Goal: Task Accomplishment & Management: Manage account settings

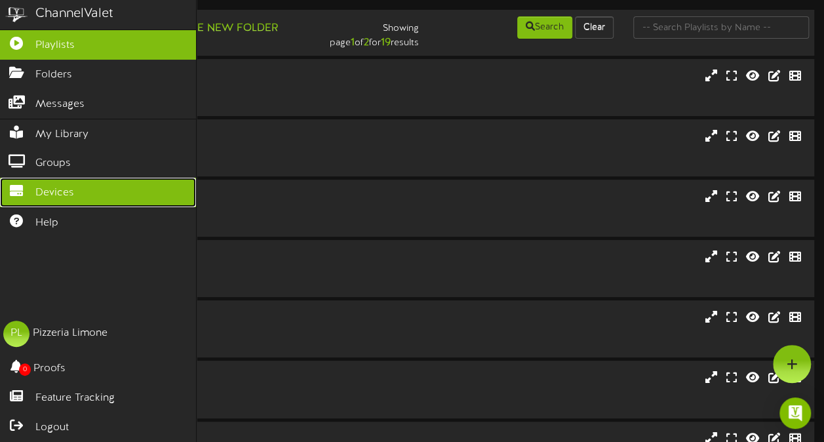
click at [20, 184] on icon at bounding box center [16, 189] width 33 height 10
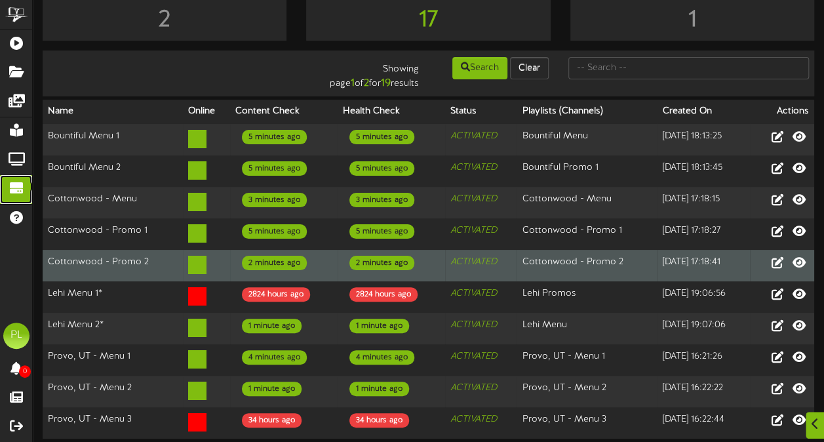
scroll to position [29, 0]
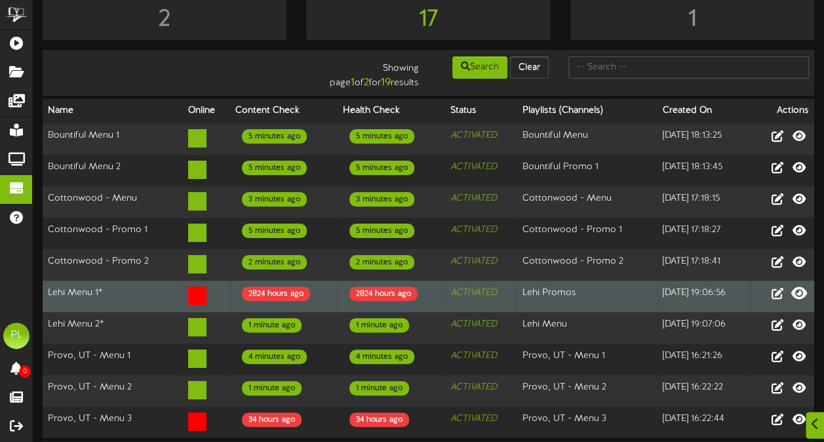
click at [800, 288] on icon at bounding box center [799, 292] width 16 height 14
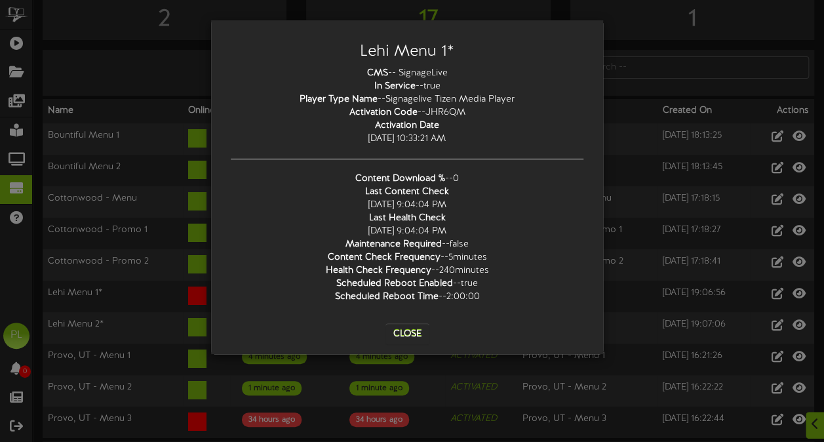
scroll to position [69, 0]
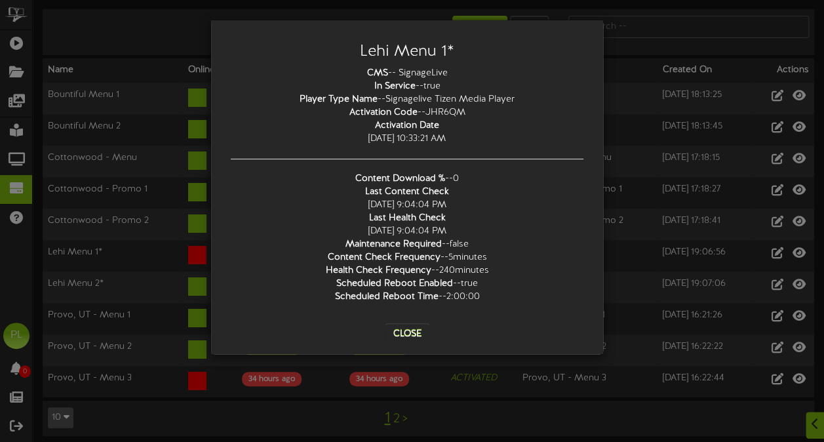
click at [434, 111] on div "CMS -- SignageLive In Service -- true Player Type Name -- Signagelive Tizen Med…" at bounding box center [407, 185] width 372 height 237
click at [422, 132] on div "CMS -- SignageLive In Service -- true Player Type Name -- Signagelive Tizen Med…" at bounding box center [407, 185] width 372 height 237
click at [412, 330] on button "Close" at bounding box center [407, 333] width 44 height 21
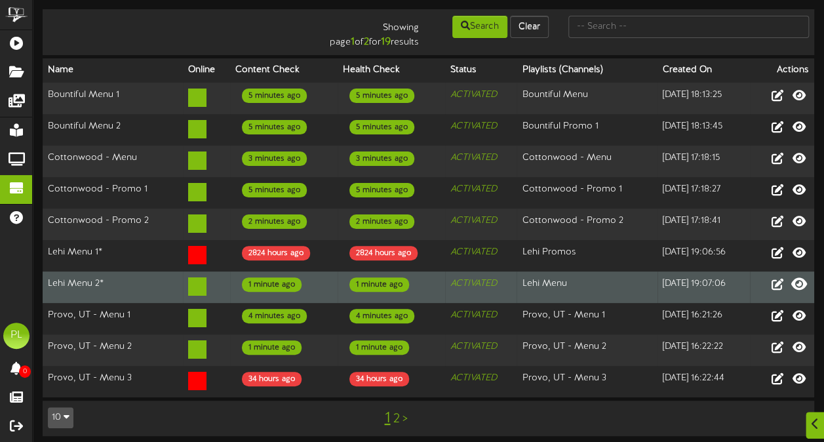
click at [800, 279] on icon at bounding box center [799, 283] width 16 height 14
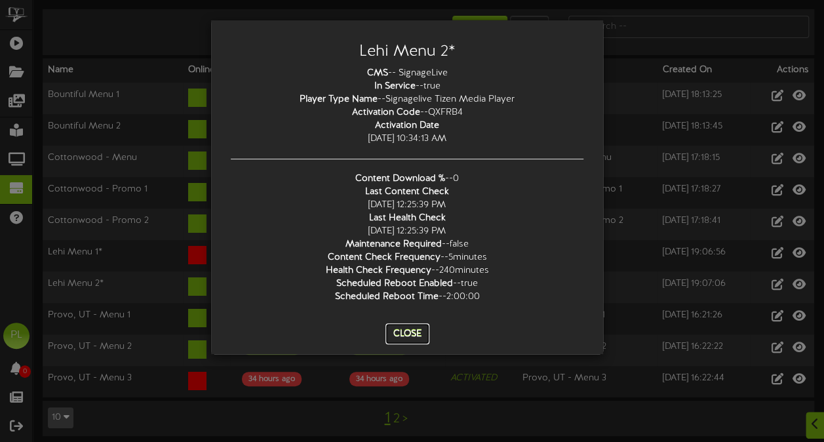
click at [413, 328] on button "Close" at bounding box center [407, 333] width 44 height 21
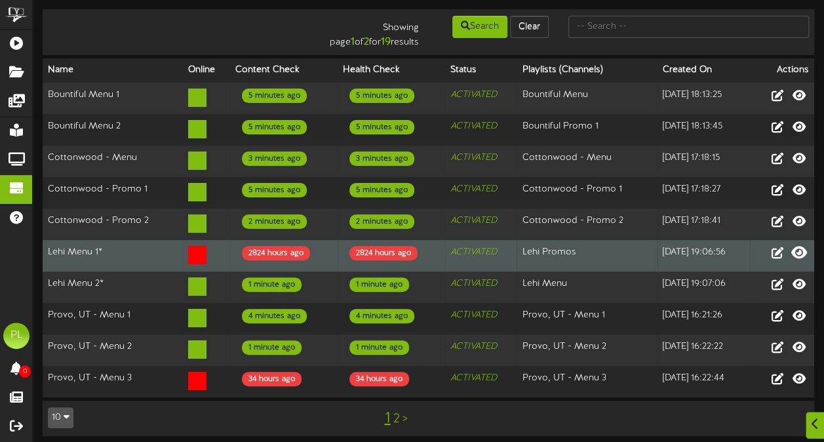
click at [794, 246] on icon at bounding box center [799, 251] width 16 height 14
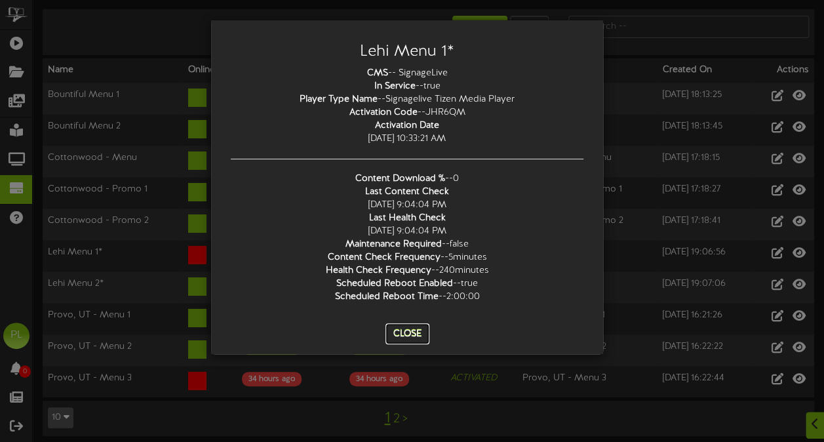
click at [397, 326] on button "Close" at bounding box center [407, 333] width 44 height 21
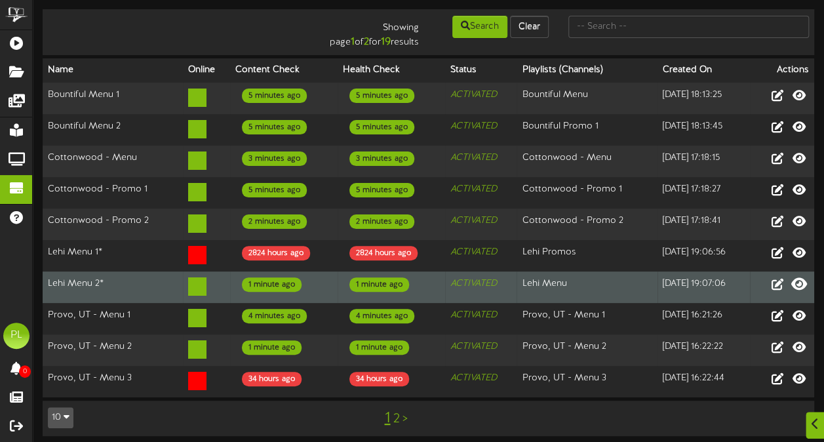
click at [802, 281] on icon at bounding box center [799, 283] width 16 height 14
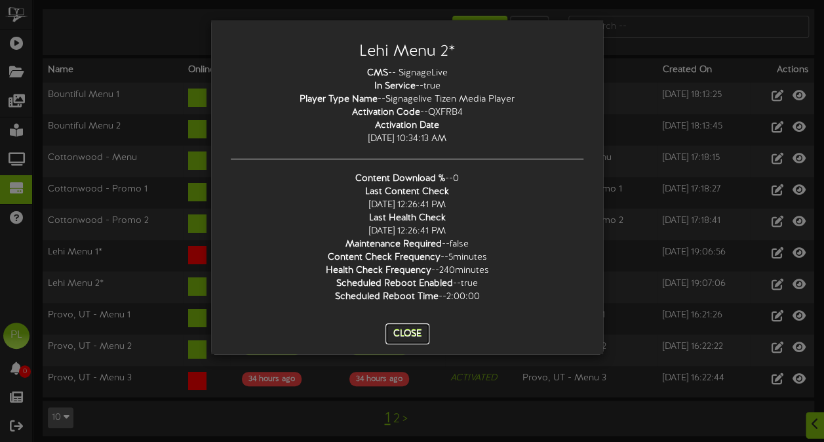
click at [425, 330] on button "Close" at bounding box center [407, 333] width 44 height 21
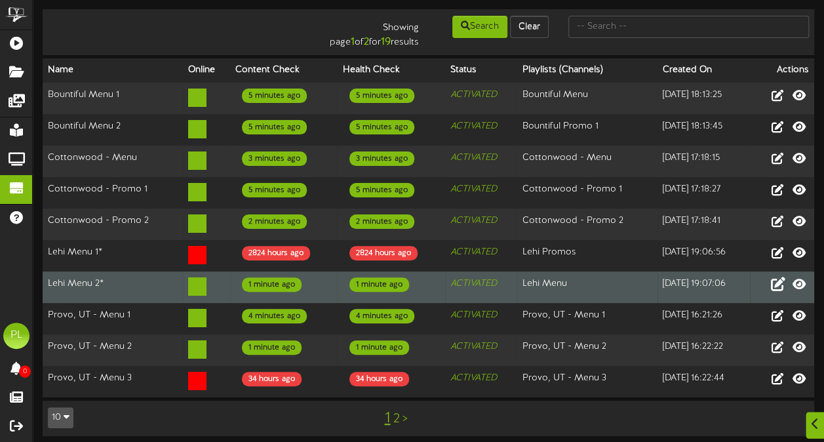
click at [779, 282] on icon at bounding box center [777, 283] width 14 height 14
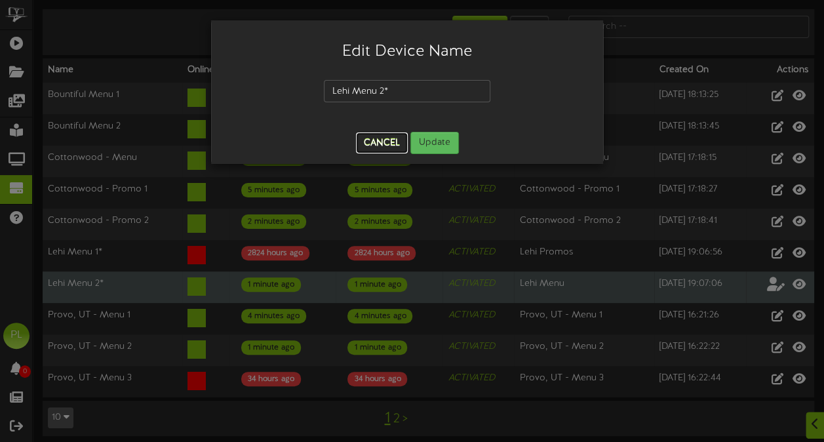
click at [378, 145] on button "Cancel" at bounding box center [382, 142] width 52 height 21
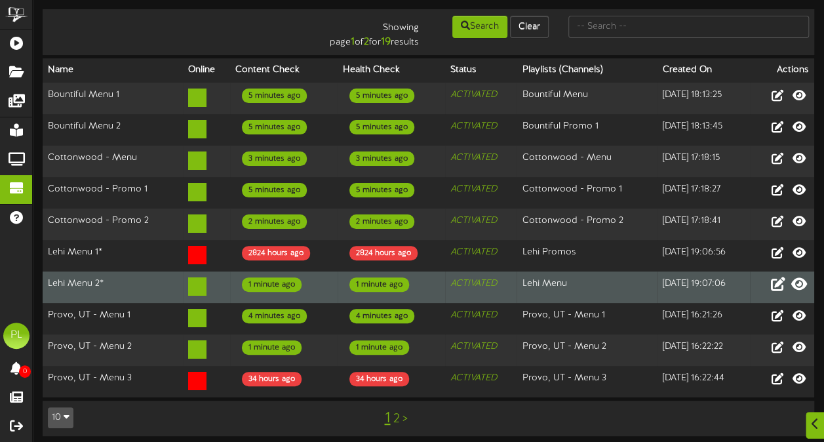
click at [798, 279] on icon at bounding box center [799, 283] width 16 height 14
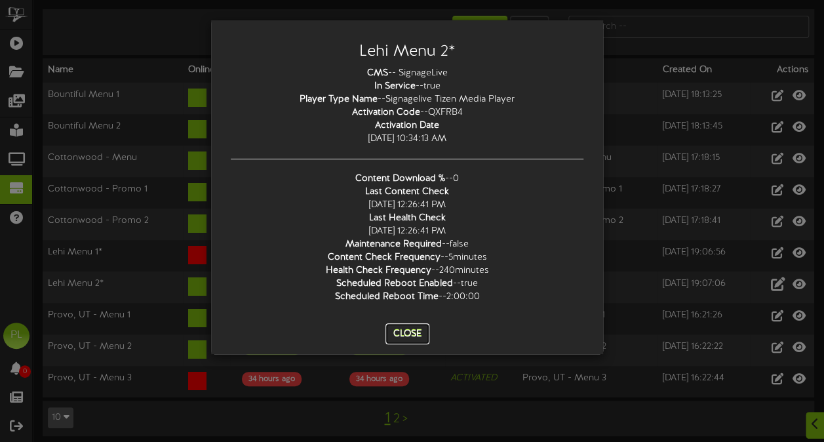
click at [400, 331] on button "Close" at bounding box center [407, 333] width 44 height 21
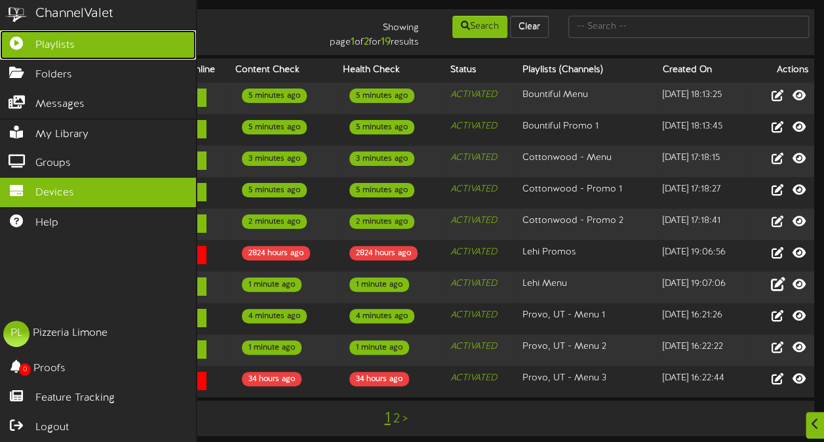
click at [56, 45] on span "Playlists" at bounding box center [54, 45] width 39 height 15
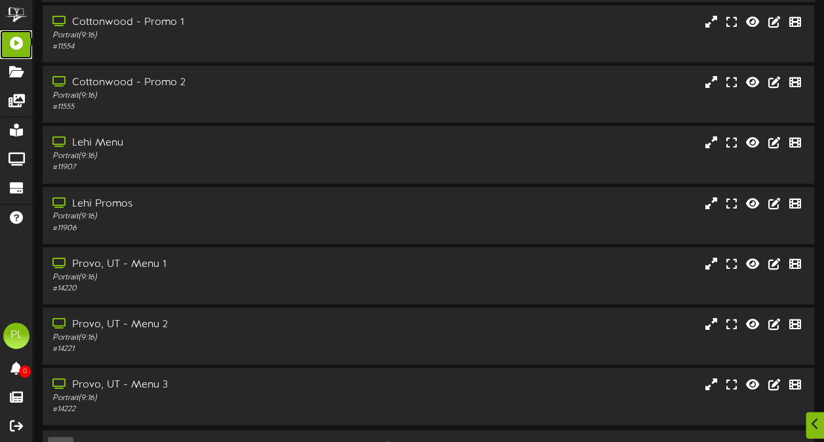
scroll to position [238, 0]
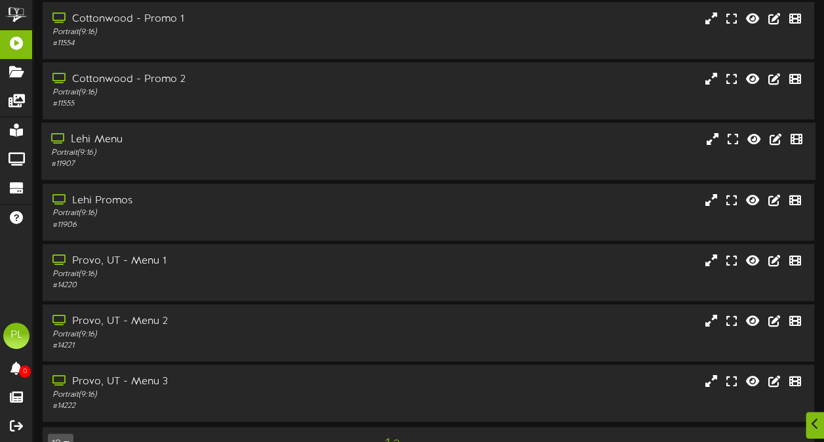
click at [387, 151] on div "Lehi Menu Portrait ( 9:16 ) # 11907" at bounding box center [428, 150] width 774 height 37
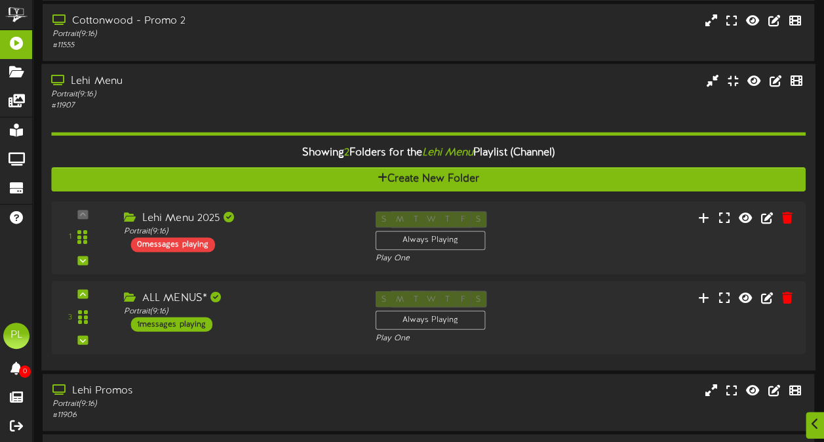
scroll to position [298, 0]
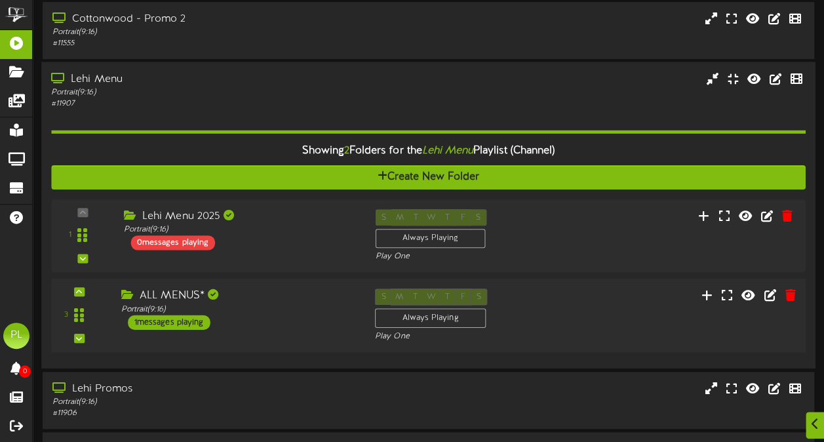
click at [182, 322] on div "1 messages playing" at bounding box center [169, 322] width 83 height 14
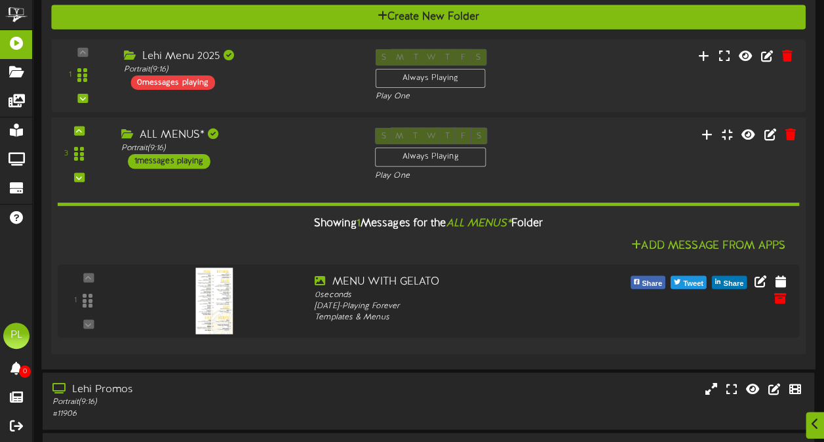
scroll to position [460, 0]
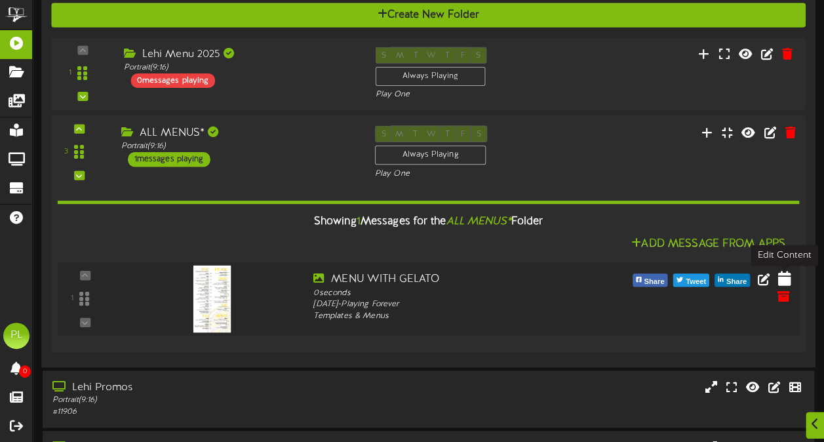
click at [788, 277] on icon at bounding box center [783, 278] width 13 height 14
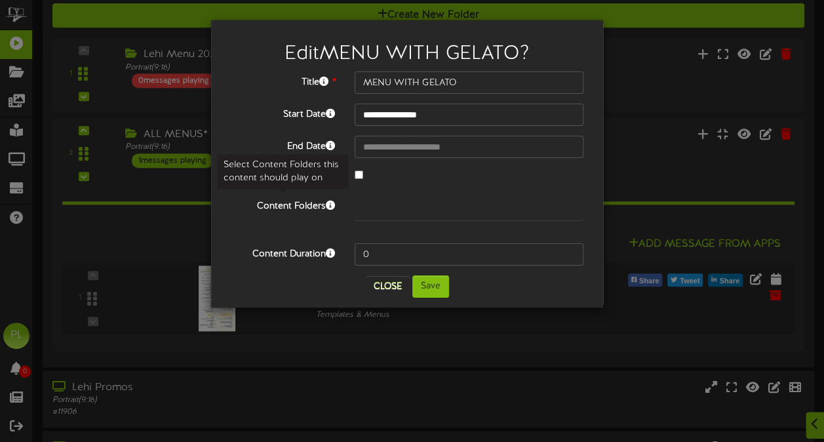
scroll to position [507, 0]
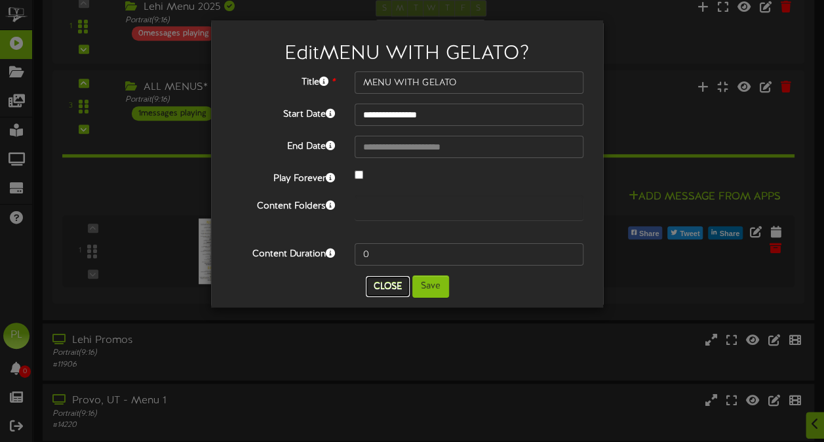
click at [395, 287] on button "Close" at bounding box center [388, 286] width 44 height 21
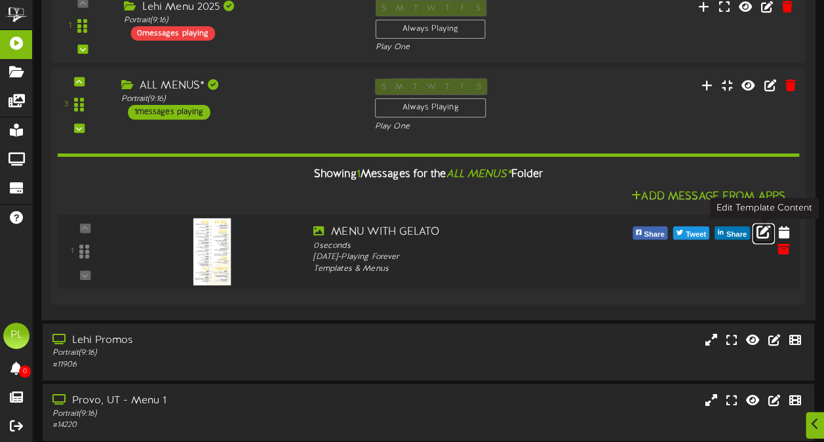
click at [763, 229] on icon at bounding box center [763, 231] width 14 height 14
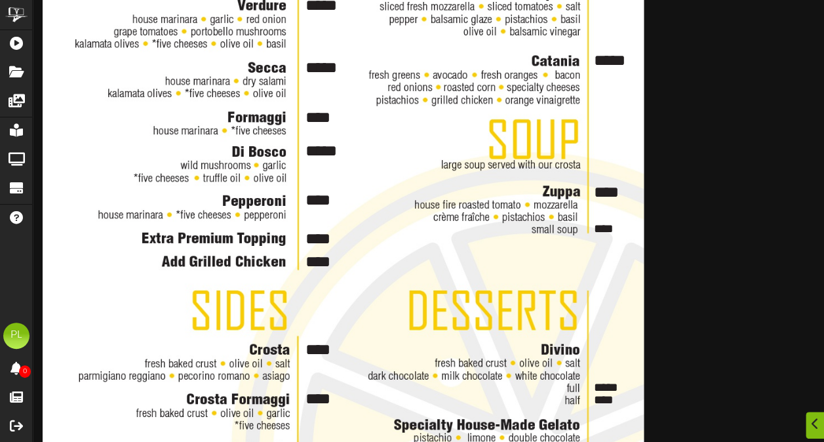
scroll to position [653, 0]
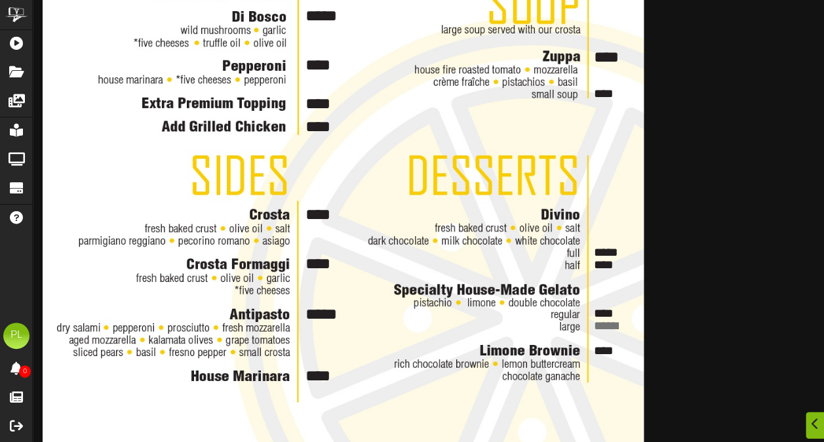
click at [600, 260] on textarea "****" at bounding box center [608, 264] width 33 height 17
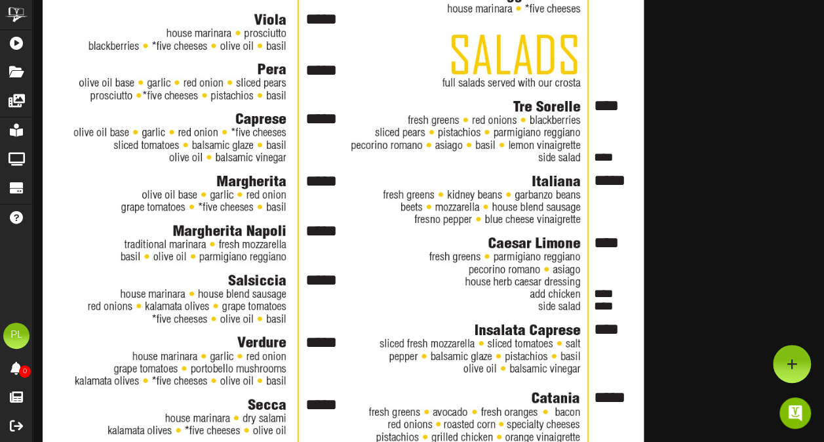
scroll to position [0, 0]
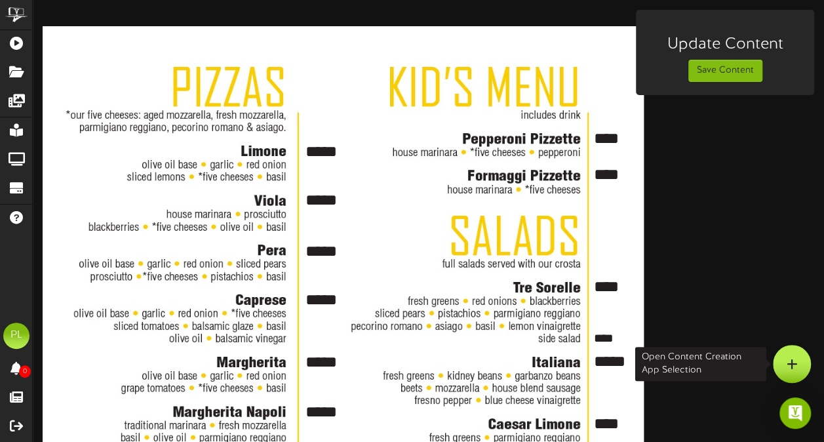
click at [800, 366] on div at bounding box center [792, 364] width 38 height 38
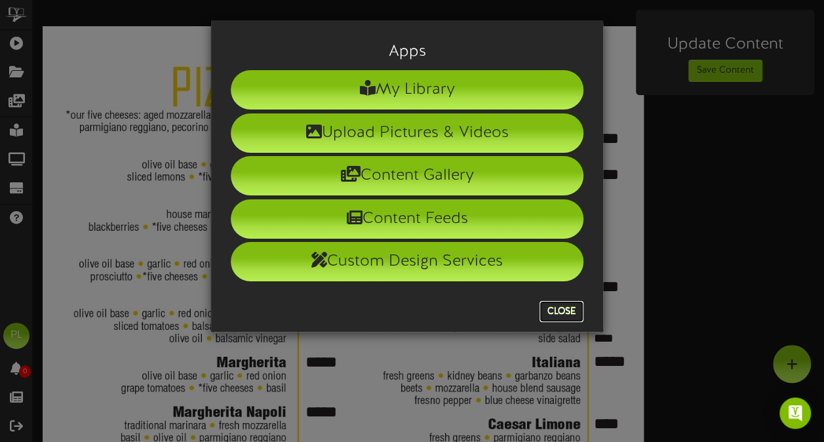
click at [564, 309] on button "Close" at bounding box center [561, 311] width 44 height 21
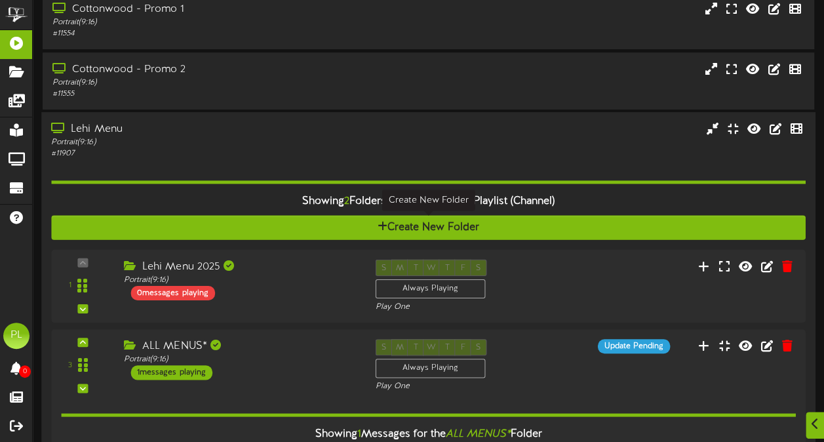
scroll to position [262, 0]
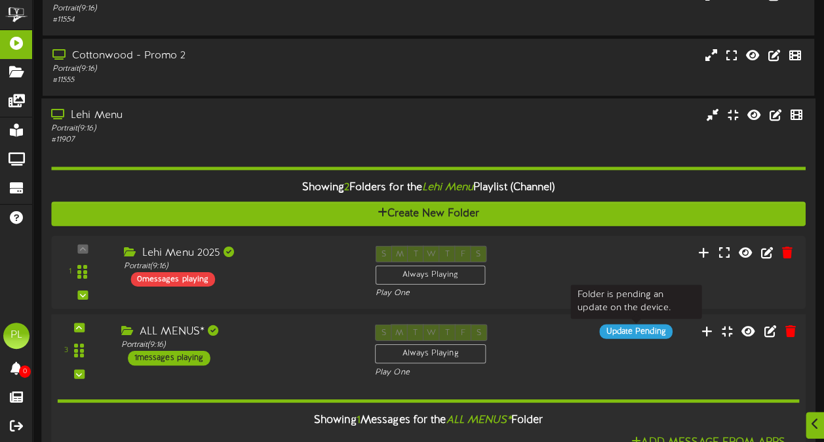
click at [655, 329] on div "Update Pending" at bounding box center [635, 331] width 73 height 14
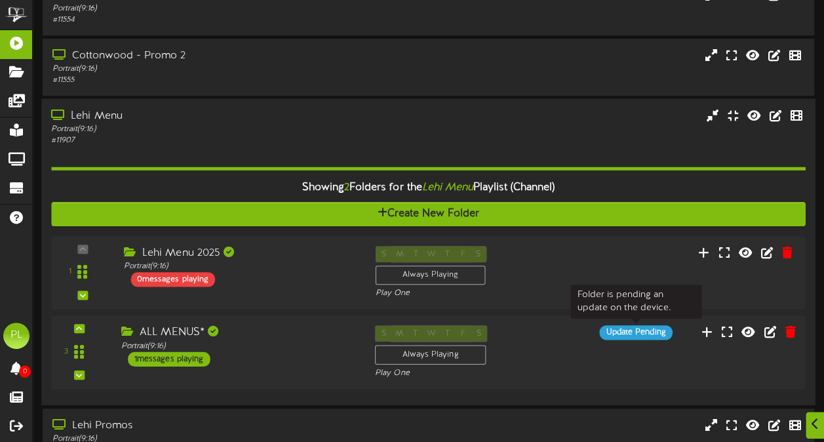
click at [655, 329] on div "Update Pending" at bounding box center [635, 332] width 73 height 14
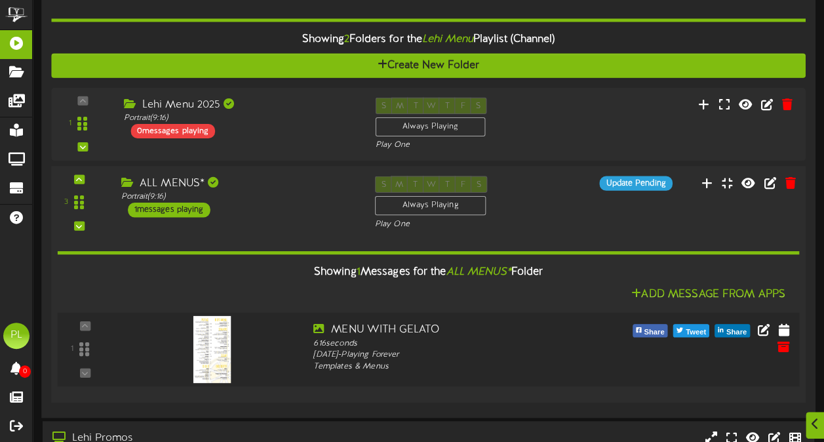
scroll to position [566, 0]
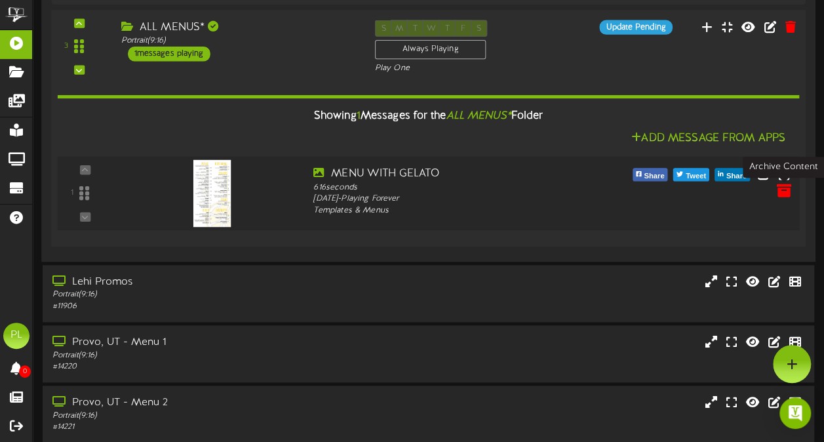
click at [789, 193] on icon at bounding box center [783, 190] width 14 height 14
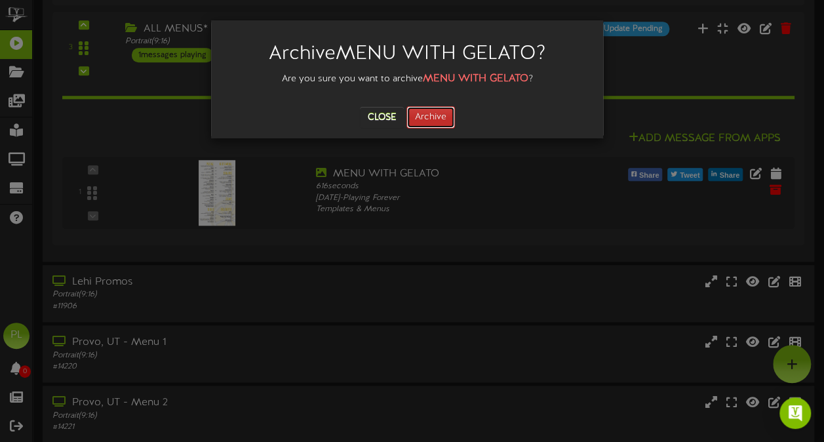
click at [447, 114] on button "Archive" at bounding box center [430, 117] width 48 height 22
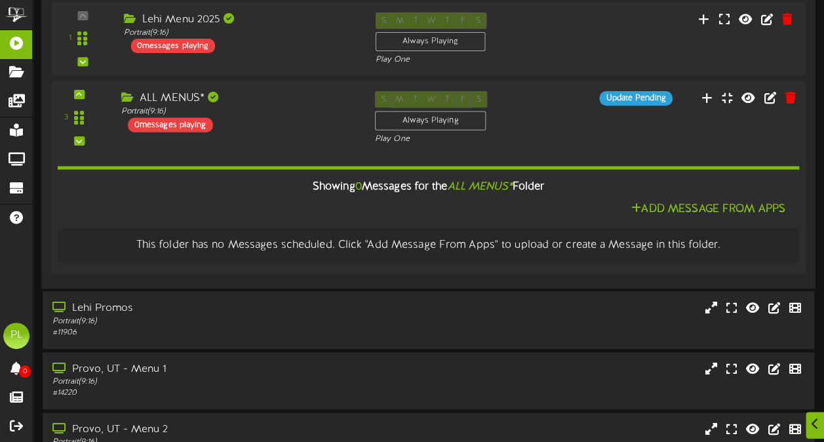
scroll to position [496, 0]
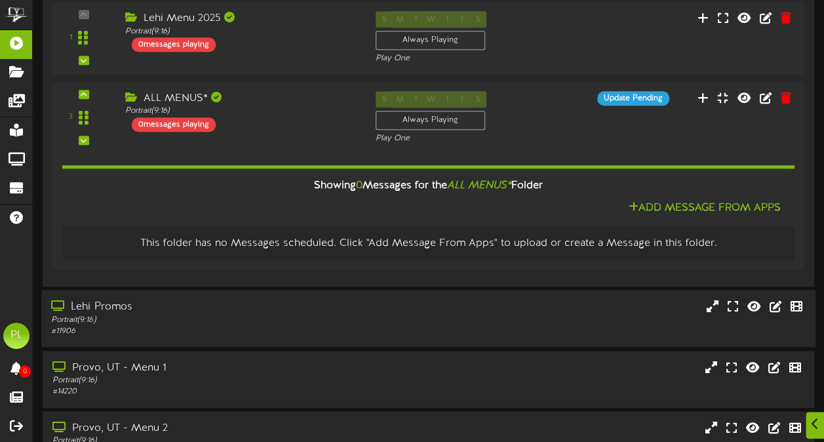
click at [194, 311] on div "Lehi Promos" at bounding box center [202, 307] width 303 height 15
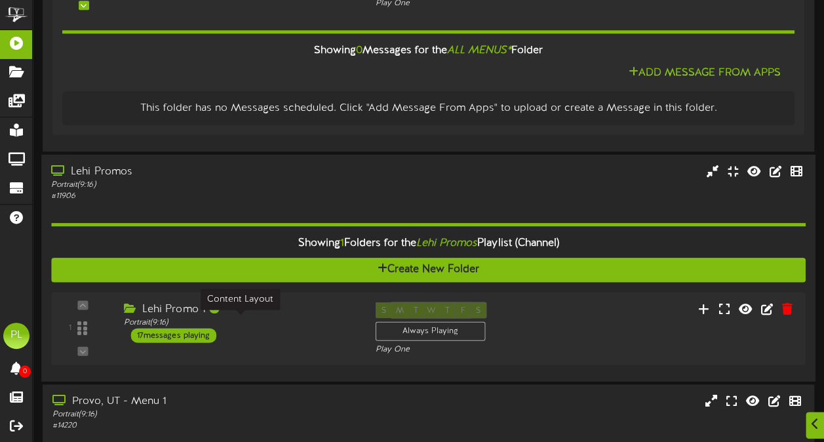
scroll to position [632, 0]
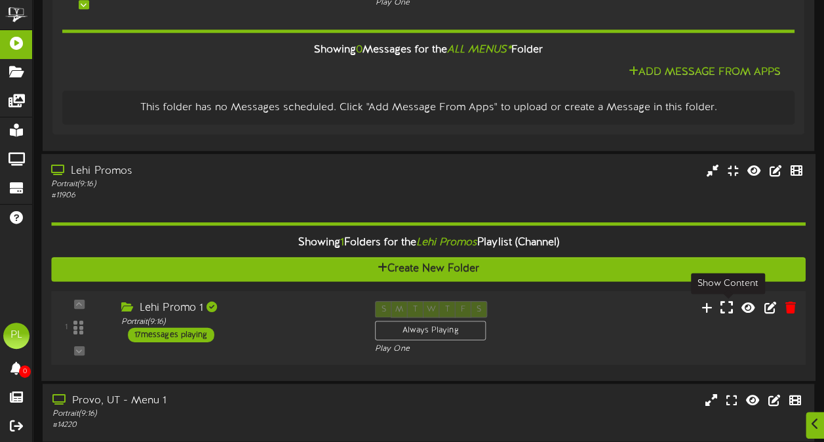
click at [728, 301] on icon at bounding box center [726, 307] width 12 height 14
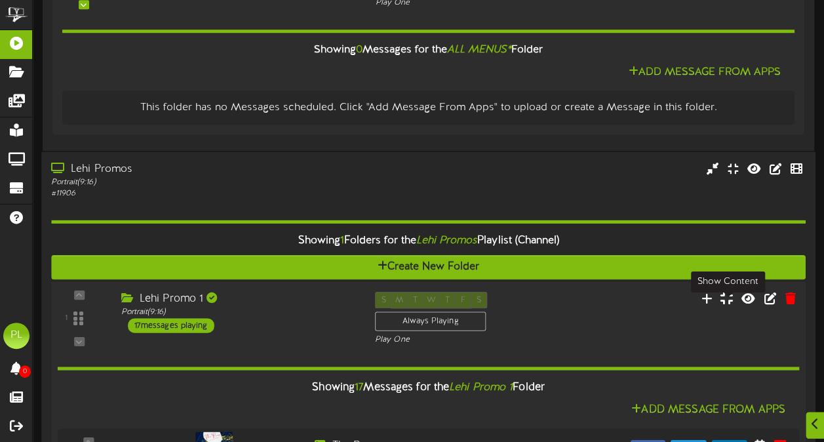
scroll to position [643, 0]
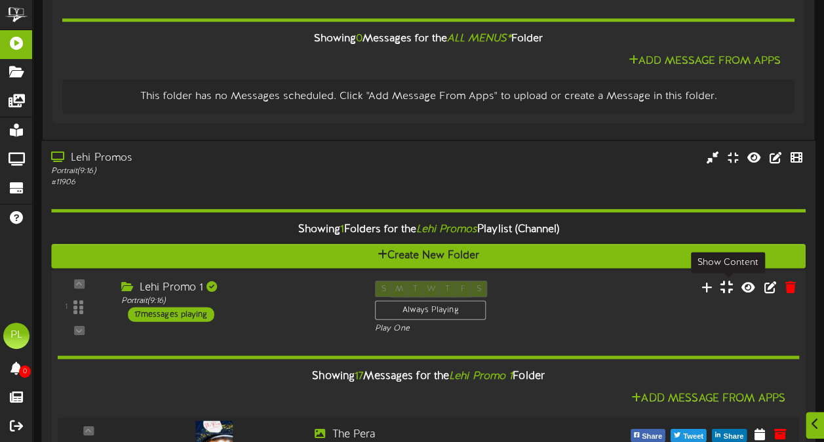
click at [729, 287] on icon at bounding box center [726, 286] width 12 height 14
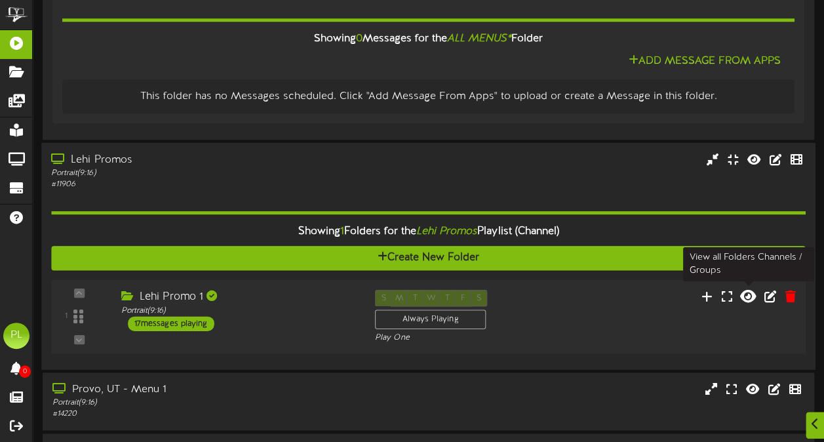
click at [749, 294] on icon at bounding box center [748, 296] width 16 height 14
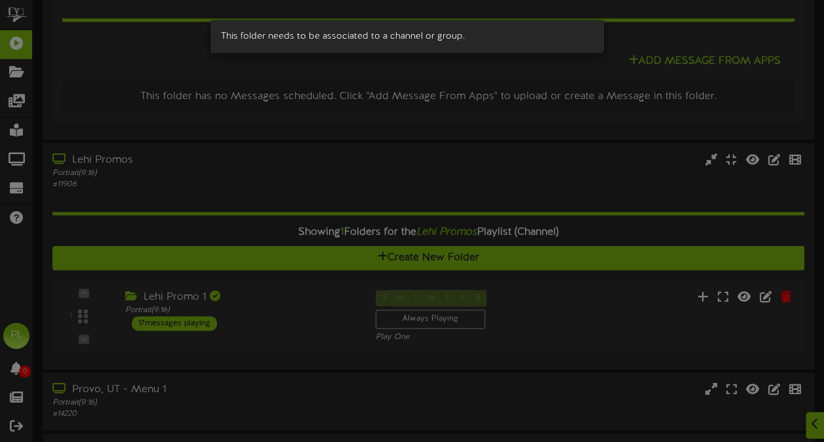
click at [589, 332] on div "This folder needs to be associated to a channel or group." at bounding box center [412, 221] width 824 height 442
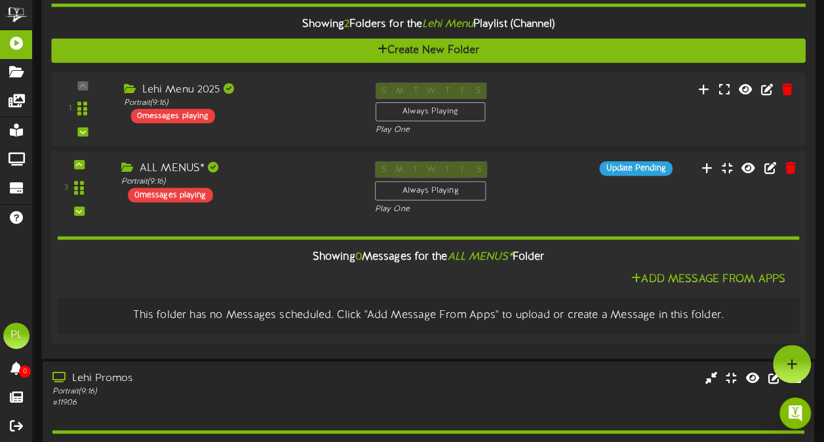
scroll to position [423, 0]
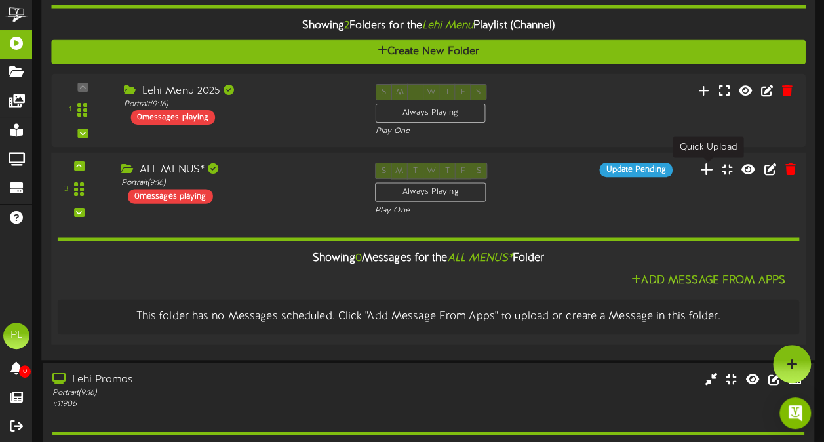
click at [709, 170] on icon at bounding box center [707, 169] width 14 height 14
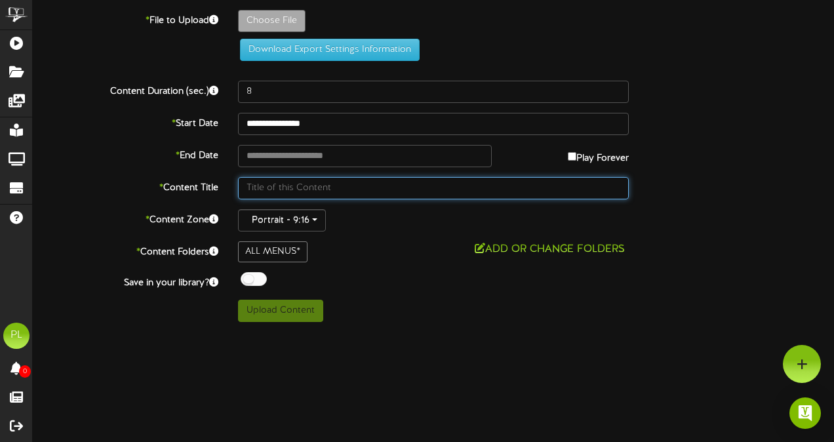
click at [305, 184] on input "text" at bounding box center [433, 188] width 391 height 22
type input "menu"
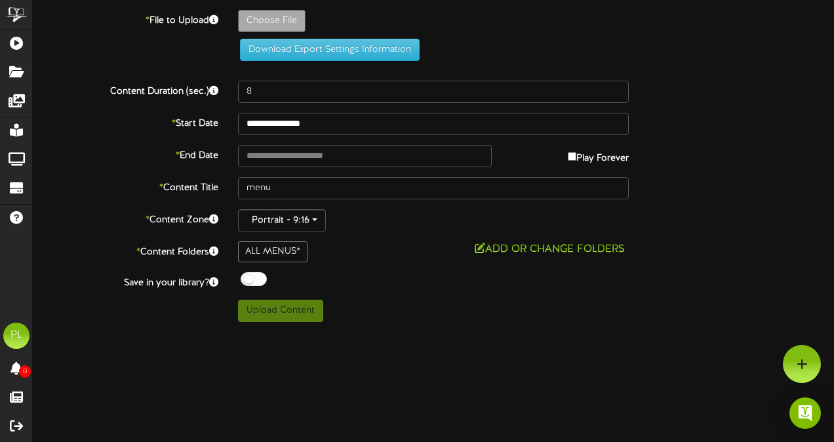
click at [271, 244] on div "ALL MENUS*" at bounding box center [272, 251] width 69 height 21
click at [300, 219] on button "Portrait - 9:16" at bounding box center [282, 220] width 88 height 22
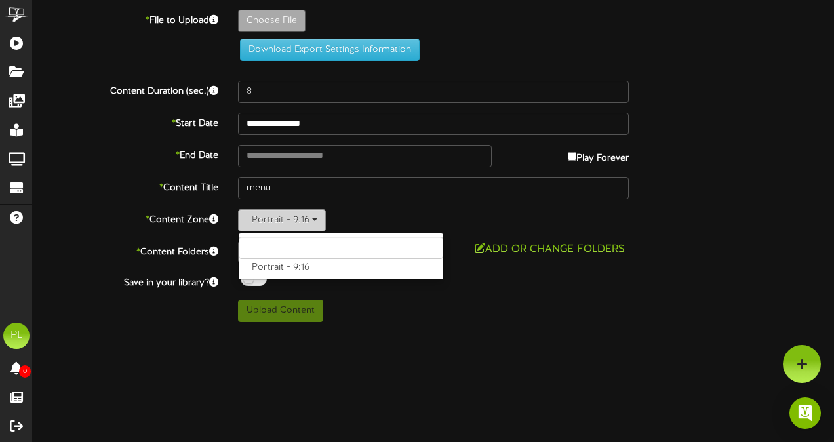
click at [300, 216] on button "Portrait - 9:16" at bounding box center [282, 220] width 88 height 22
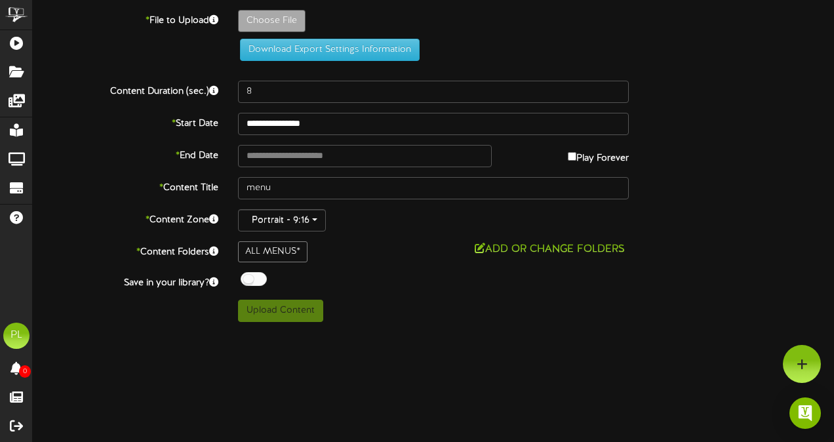
click at [284, 249] on div "ALL MENUS*" at bounding box center [272, 251] width 69 height 21
click at [523, 246] on button "Add or Change Folders" at bounding box center [550, 249] width 158 height 16
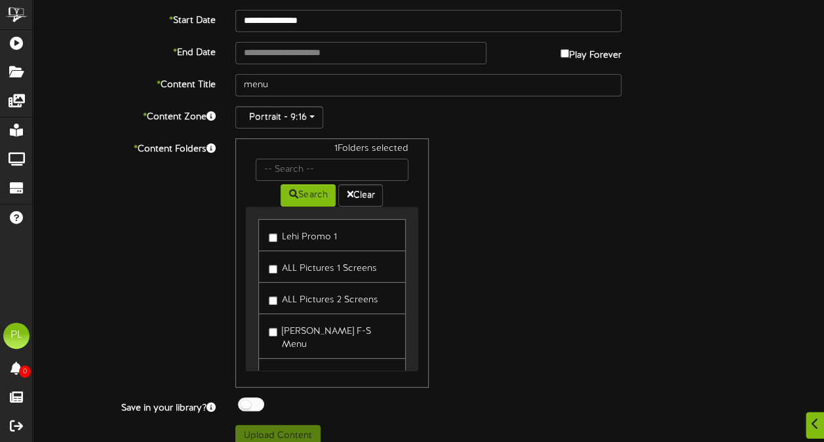
scroll to position [104, 0]
click at [368, 197] on button "Clear" at bounding box center [360, 195] width 45 height 22
click at [359, 185] on button "Clear" at bounding box center [360, 195] width 45 height 22
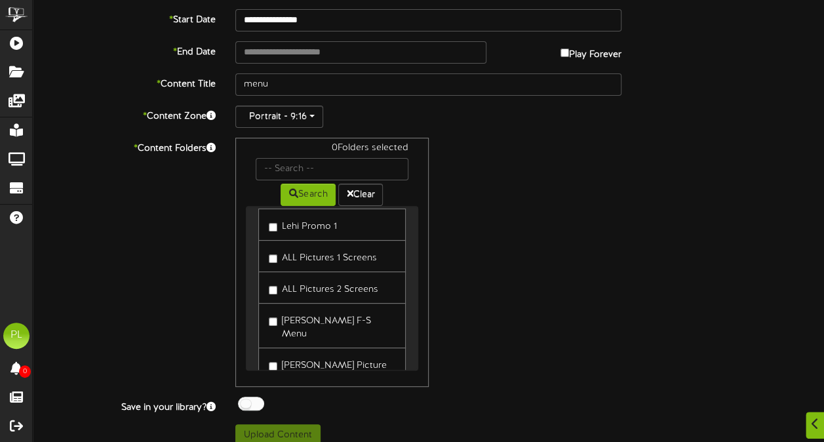
scroll to position [0, 0]
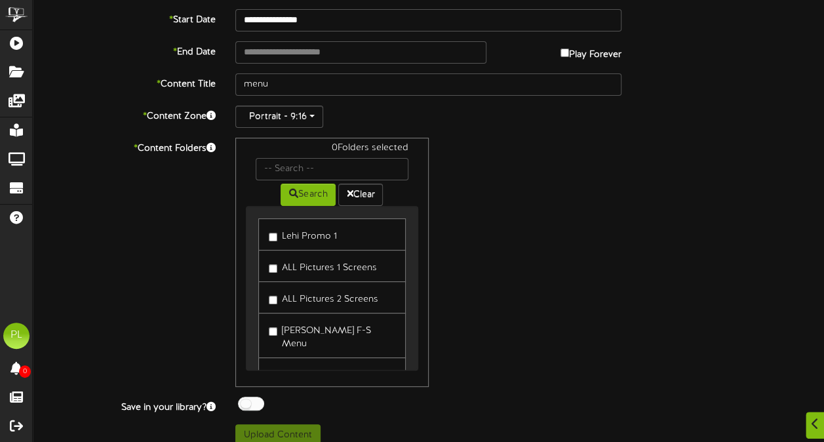
click at [279, 228] on label "Lehi Promo 1" at bounding box center [303, 234] width 68 height 18
click at [320, 186] on button "Search" at bounding box center [308, 195] width 55 height 22
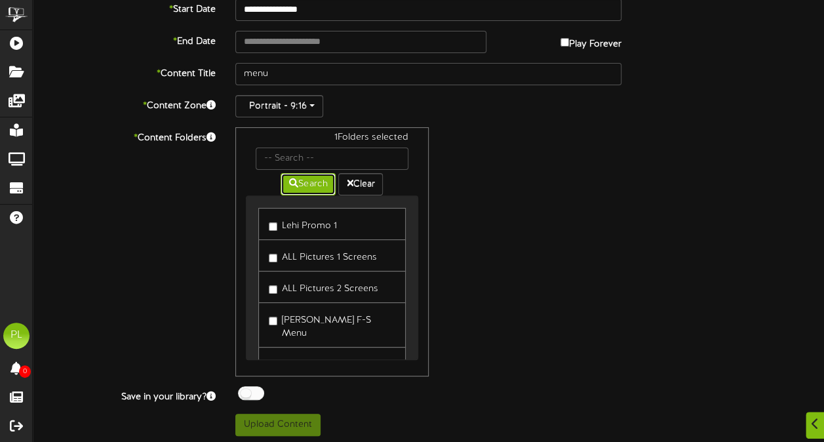
scroll to position [115, 0]
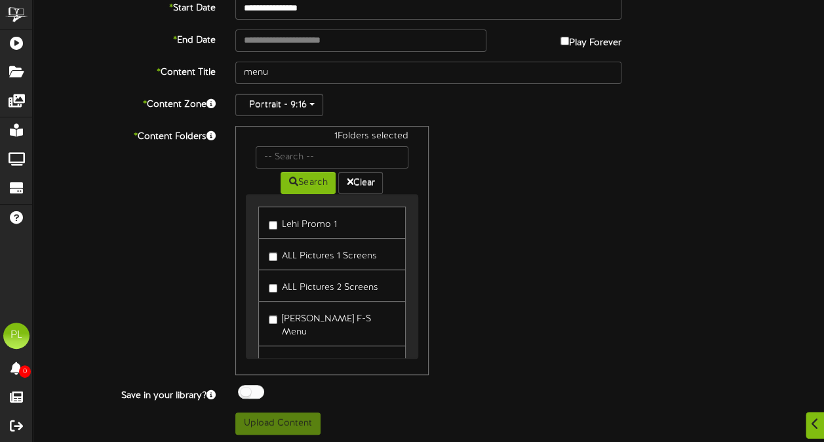
click at [540, 233] on div "1 Folders selected Search Clear Lehi Promo 1 ALL Pictures 1 Screens ALL Picture…" at bounding box center [428, 250] width 406 height 249
click at [349, 185] on button "Clear" at bounding box center [360, 183] width 45 height 22
click at [309, 180] on button "Search" at bounding box center [308, 183] width 55 height 22
click at [615, 201] on div "1 Folders selected Search Clear Lehi Promo 1 ALL Pictures 1 Screens ALL Picture…" at bounding box center [428, 250] width 406 height 249
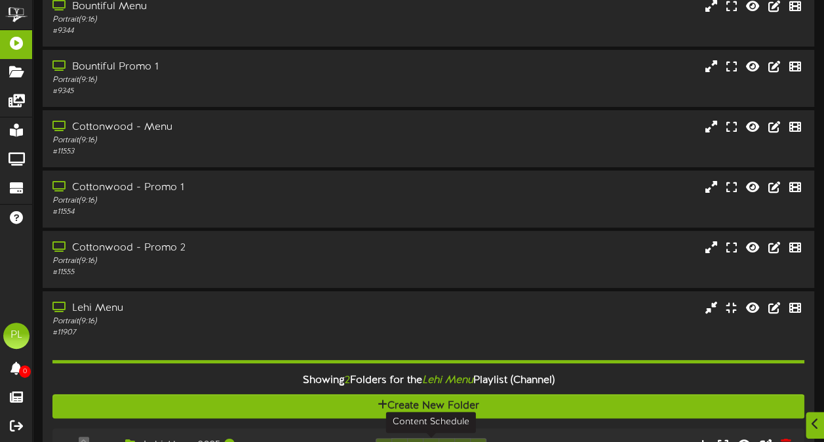
scroll to position [315, 0]
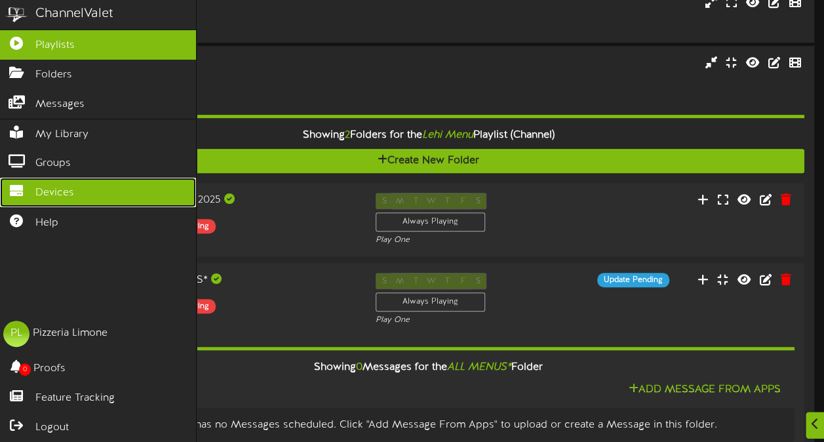
click at [20, 184] on icon at bounding box center [16, 189] width 33 height 10
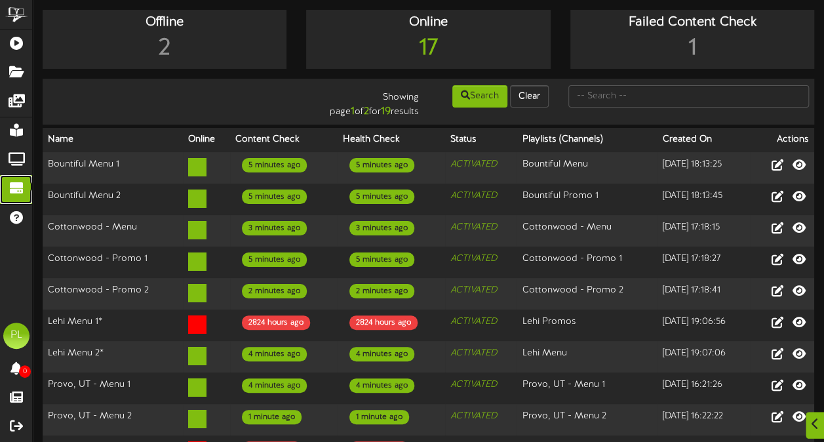
scroll to position [28, 0]
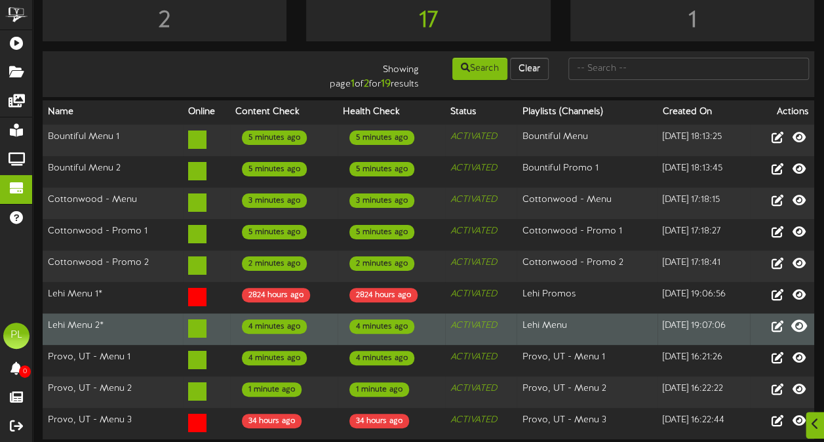
click at [800, 320] on icon at bounding box center [799, 325] width 16 height 14
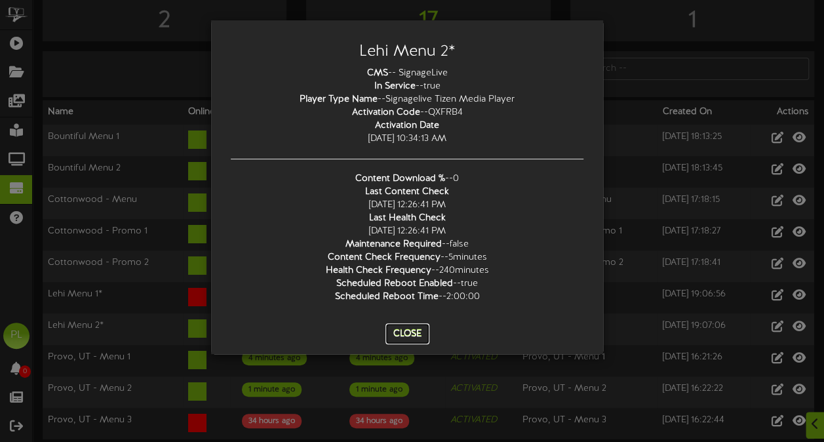
click at [410, 334] on button "Close" at bounding box center [407, 333] width 44 height 21
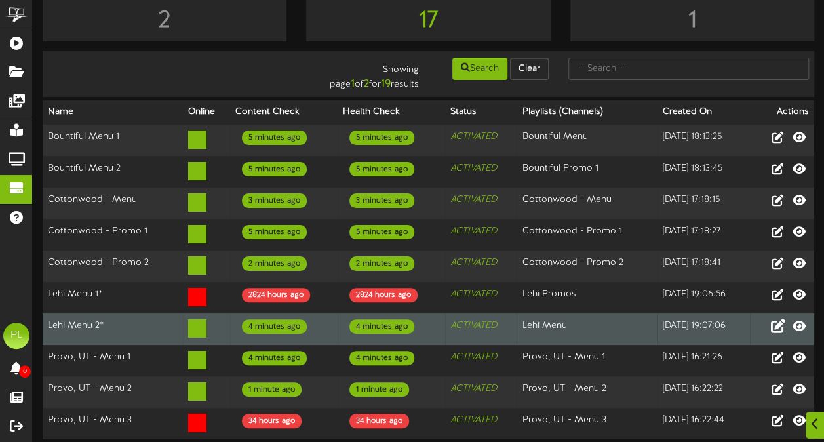
click at [776, 320] on icon at bounding box center [777, 325] width 14 height 14
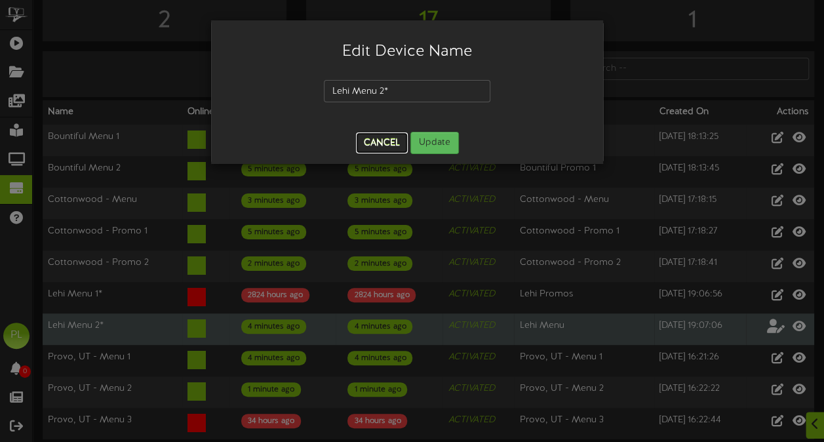
click at [369, 141] on button "Cancel" at bounding box center [382, 142] width 52 height 21
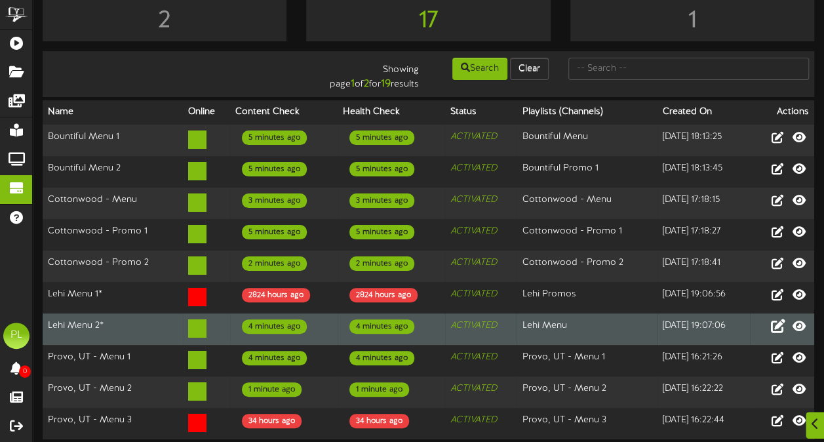
click at [122, 322] on td "Lehi Menu 2*" at bounding box center [113, 328] width 140 height 31
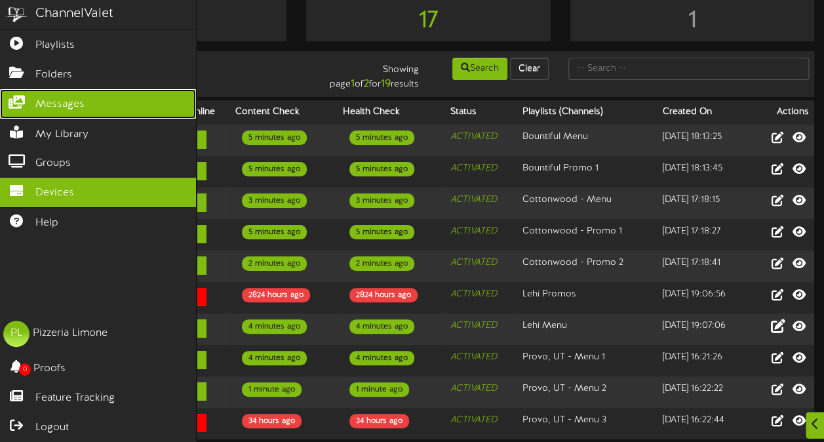
click at [83, 99] on span "Messages" at bounding box center [59, 104] width 49 height 15
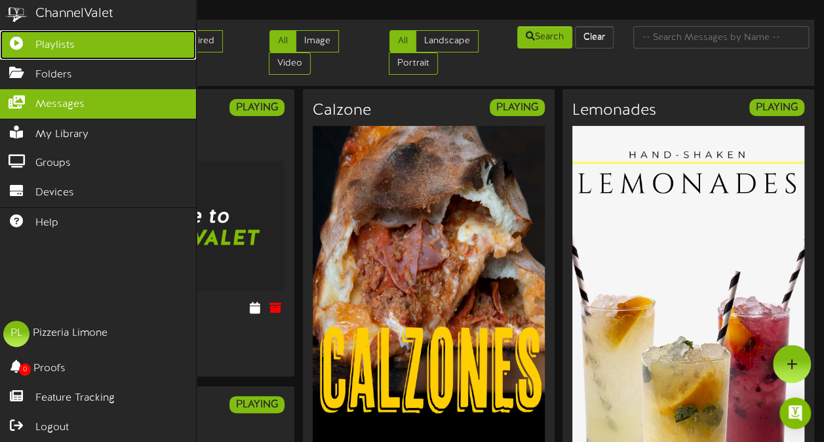
click at [35, 48] on link "Playlists" at bounding box center [98, 44] width 196 height 29
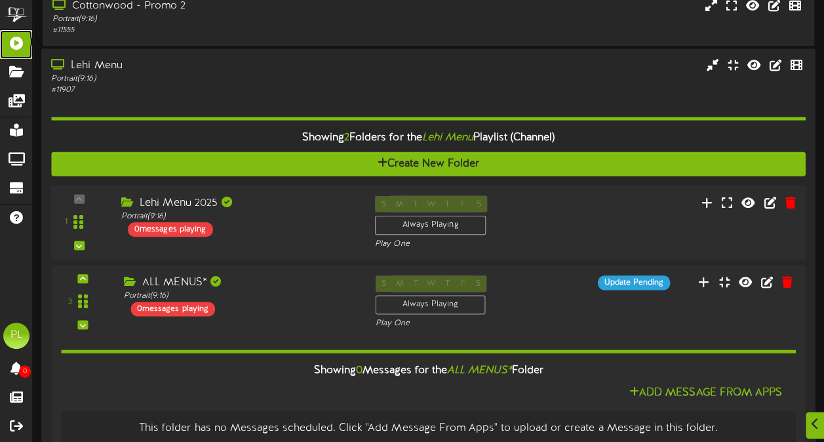
scroll to position [312, 0]
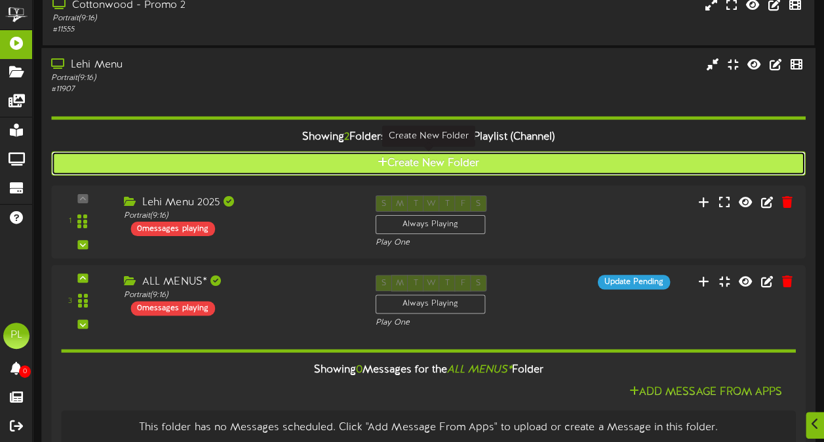
click at [387, 160] on button "Create New Folder" at bounding box center [428, 163] width 754 height 24
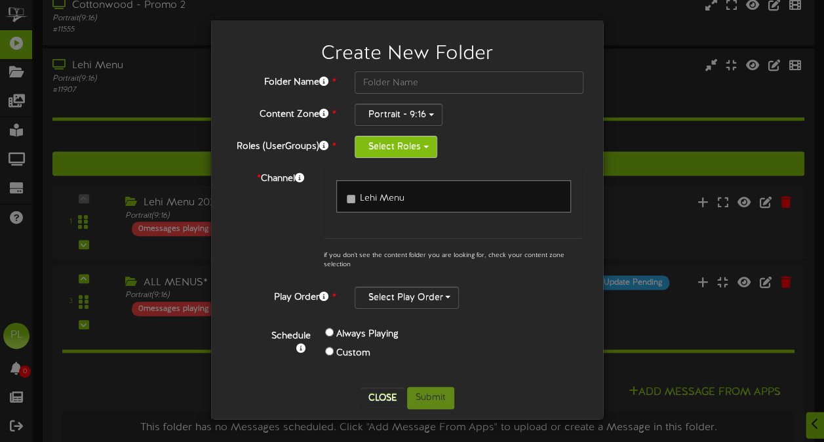
click at [413, 146] on button "Select Roles" at bounding box center [396, 147] width 83 height 22
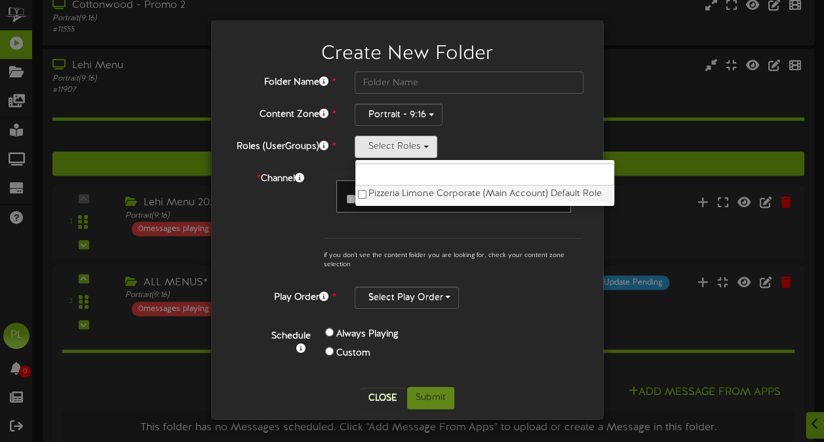
click at [371, 195] on label "Pizzeria Limone Corporate (Main Account) Default Role" at bounding box center [484, 193] width 259 height 17
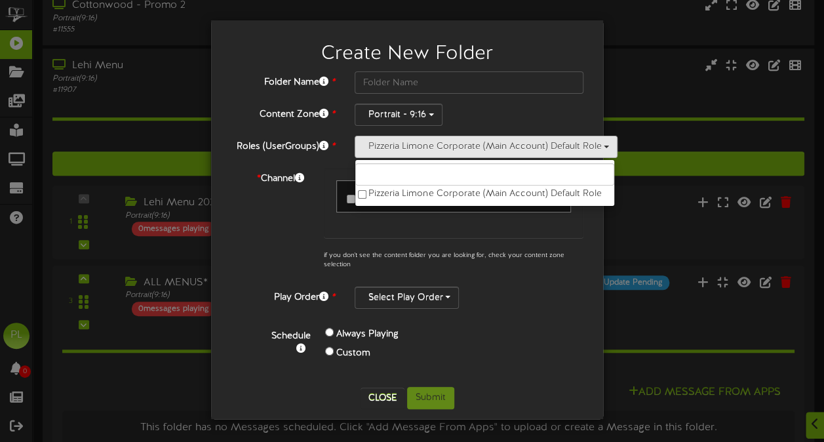
click at [463, 104] on div "Portrait - 9:16" at bounding box center [469, 115] width 229 height 22
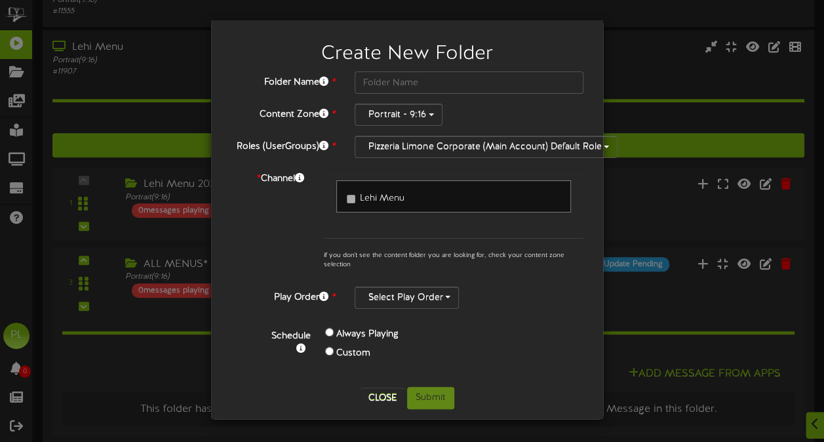
scroll to position [330, 0]
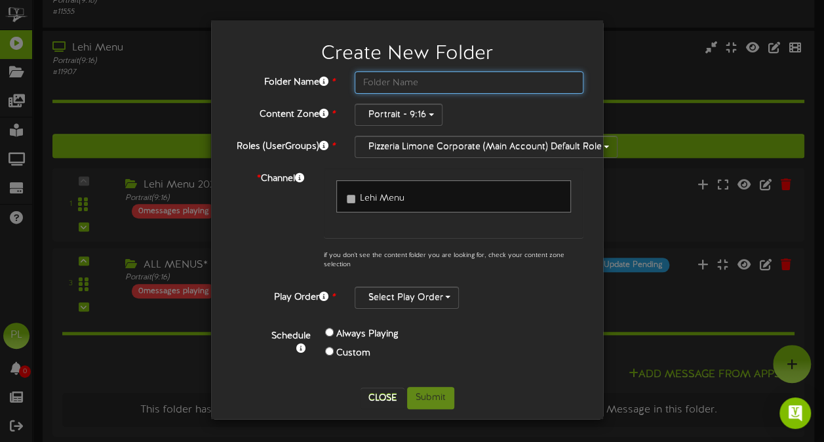
click at [438, 80] on input "text" at bounding box center [469, 82] width 229 height 22
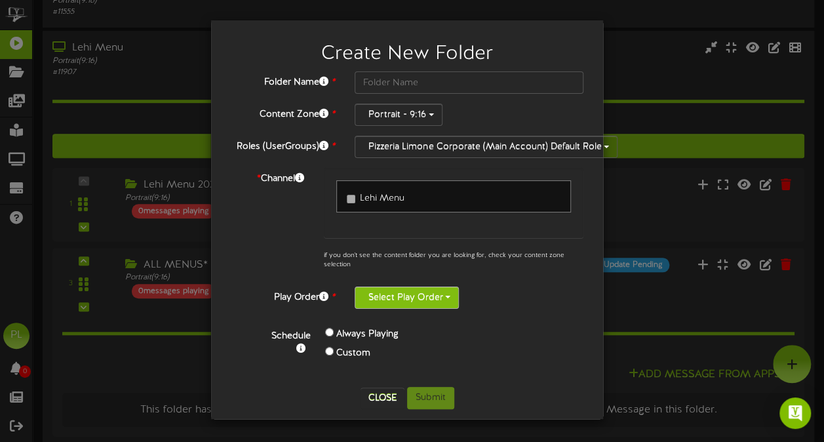
click at [438, 302] on button "Select Play Order" at bounding box center [407, 297] width 104 height 22
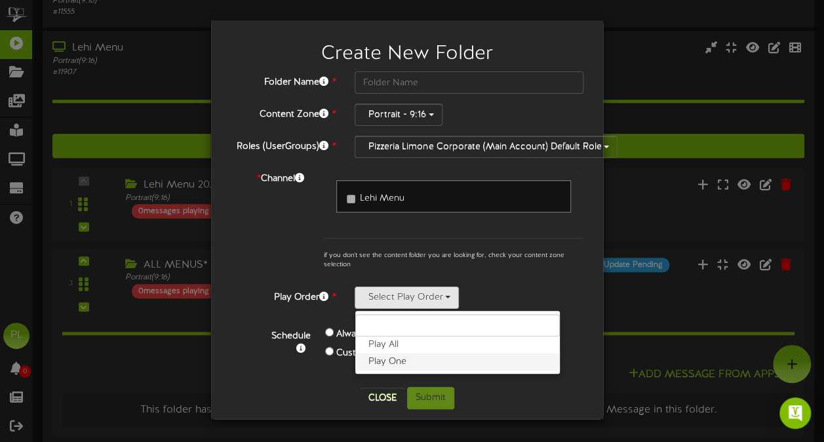
click at [398, 359] on label "Play One" at bounding box center [457, 361] width 204 height 17
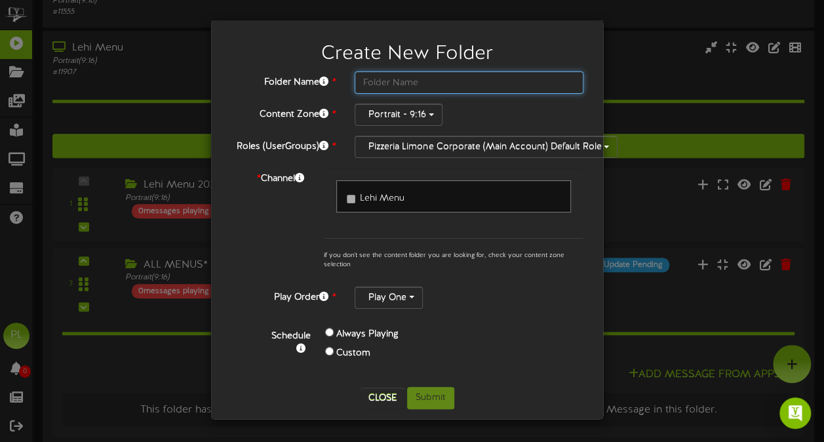
click at [421, 81] on input "text" at bounding box center [469, 82] width 229 height 22
type input "Menu1"
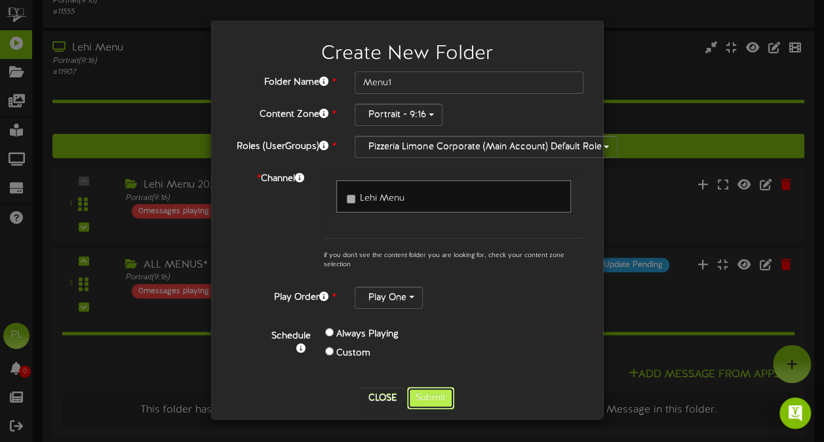
click at [421, 395] on button "Submit" at bounding box center [430, 398] width 47 height 22
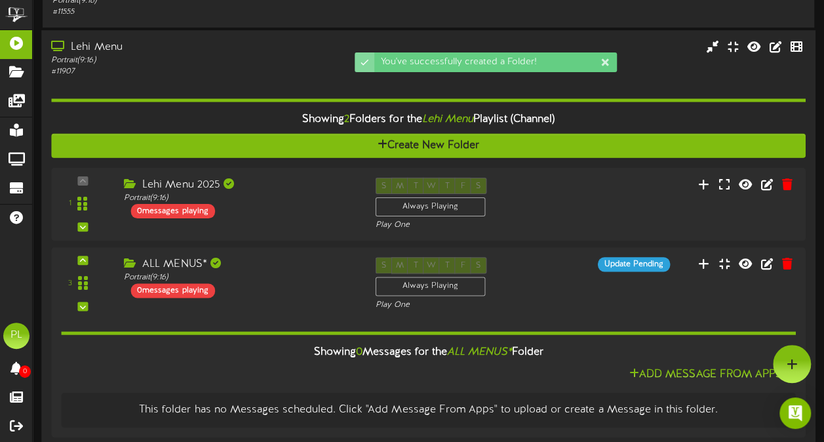
click at [442, 117] on icon "Lehi Menu" at bounding box center [446, 119] width 51 height 12
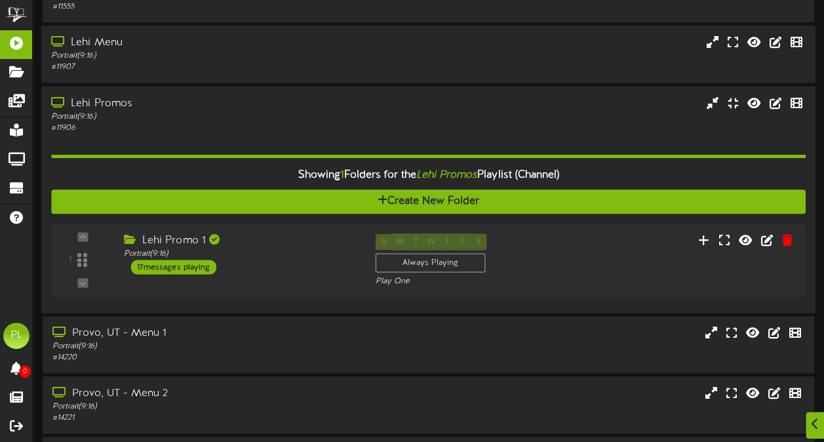
click at [395, 115] on div "Lehi Promos Portrait ( 9:16 ) # 11906" at bounding box center [428, 114] width 774 height 37
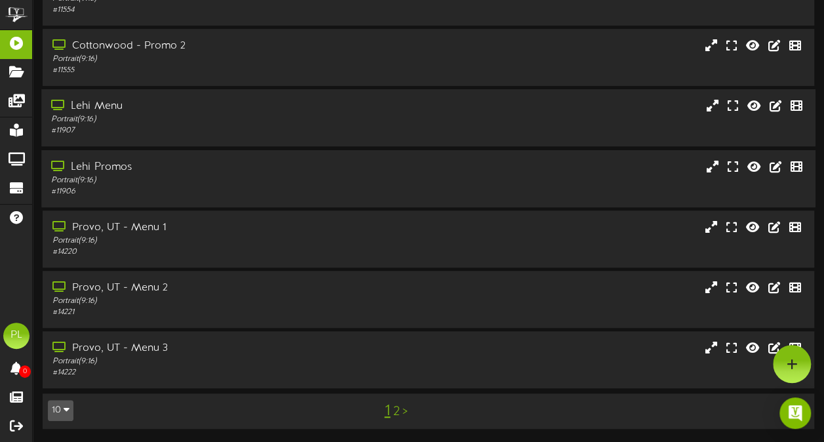
scroll to position [273, 0]
click at [385, 137] on div "Lehi Menu Portrait ( 9:16 ) # 11907" at bounding box center [428, 117] width 774 height 57
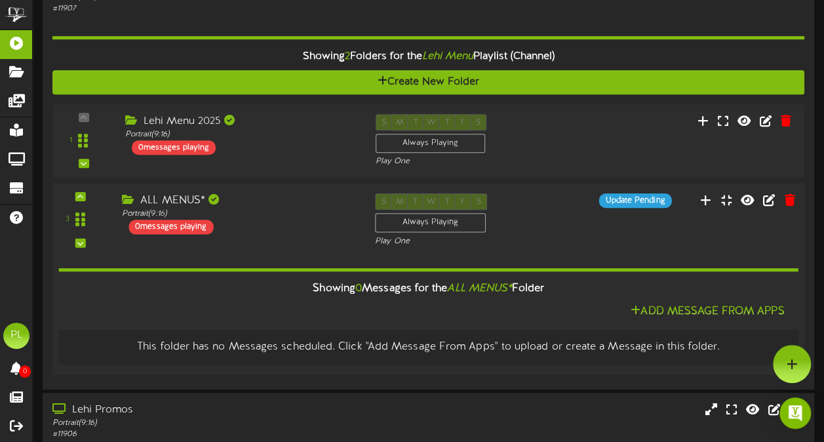
scroll to position [393, 0]
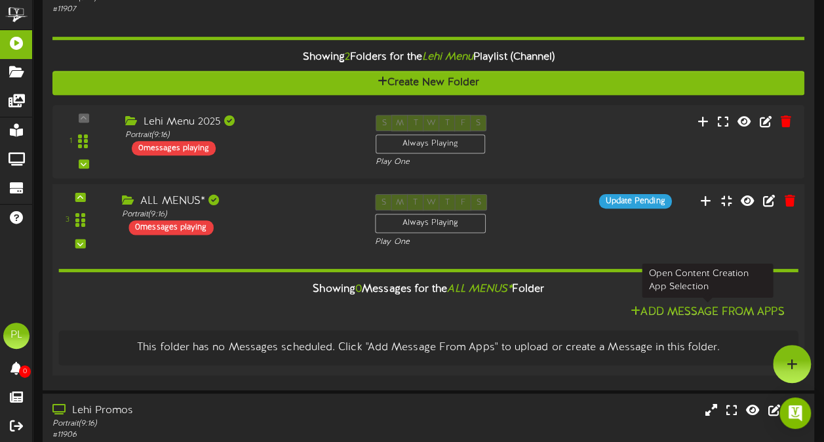
drag, startPoint x: 697, startPoint y: 313, endPoint x: 448, endPoint y: 303, distance: 249.2
click at [448, 303] on div "Add Message From Apps" at bounding box center [427, 311] width 739 height 16
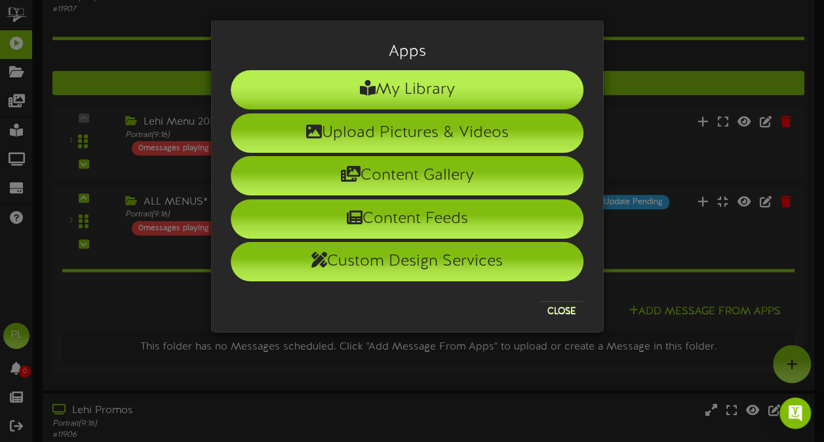
click at [461, 98] on li "My Library" at bounding box center [407, 89] width 353 height 39
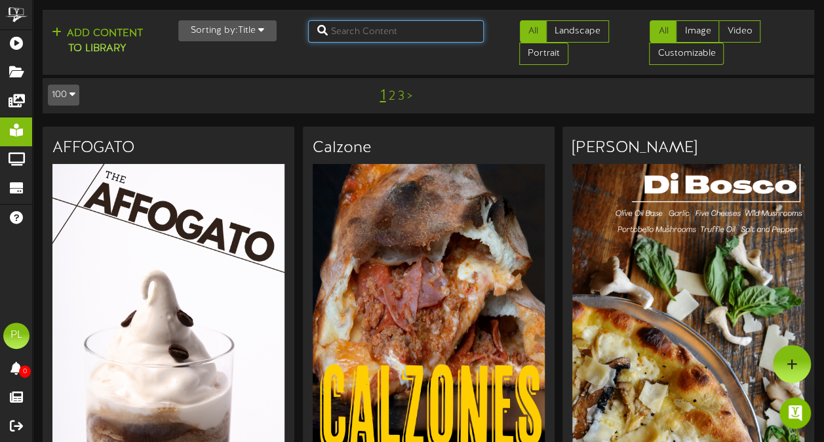
click at [370, 41] on input "text" at bounding box center [396, 31] width 176 height 22
type input "menu"
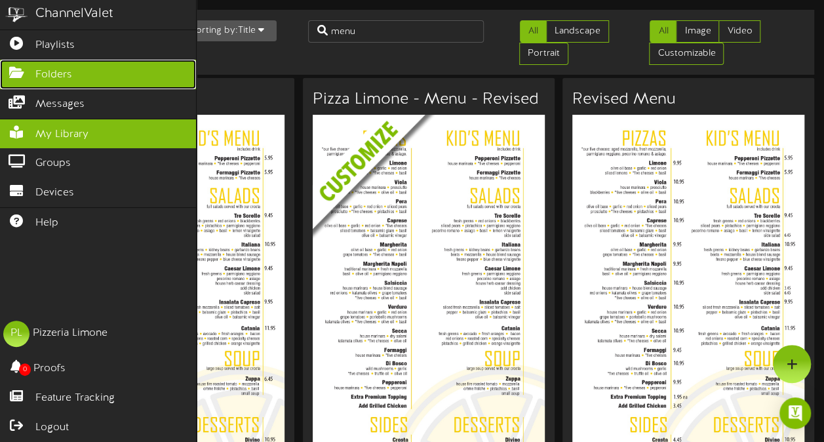
click at [64, 69] on span "Folders" at bounding box center [53, 75] width 37 height 15
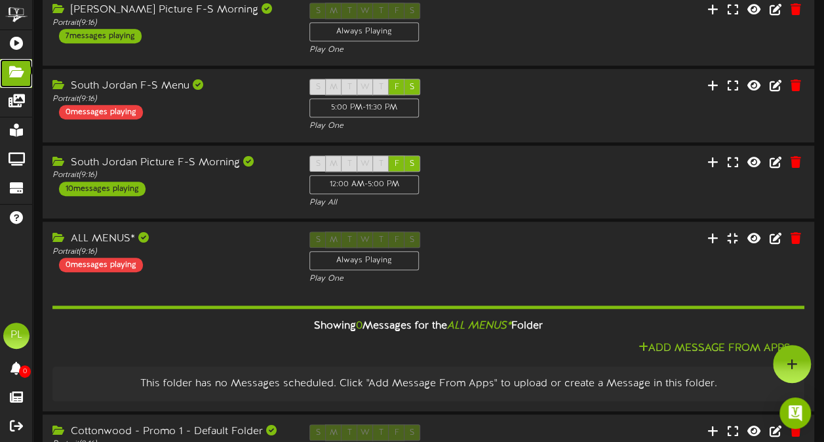
scroll to position [380, 0]
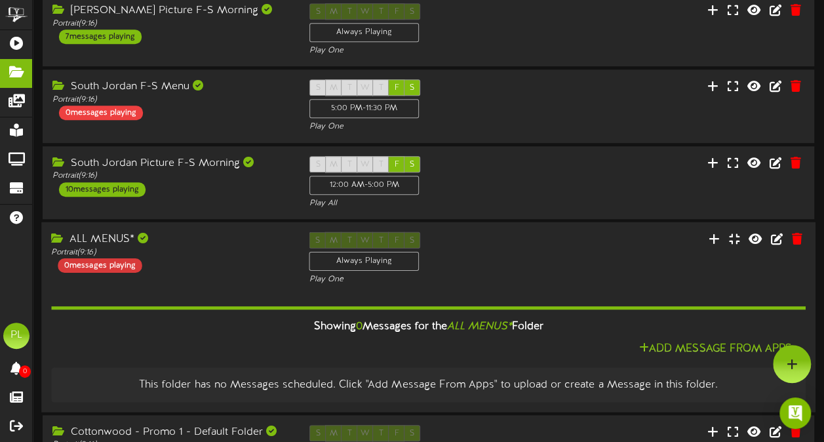
click at [118, 260] on div "0 messages playing" at bounding box center [100, 265] width 84 height 14
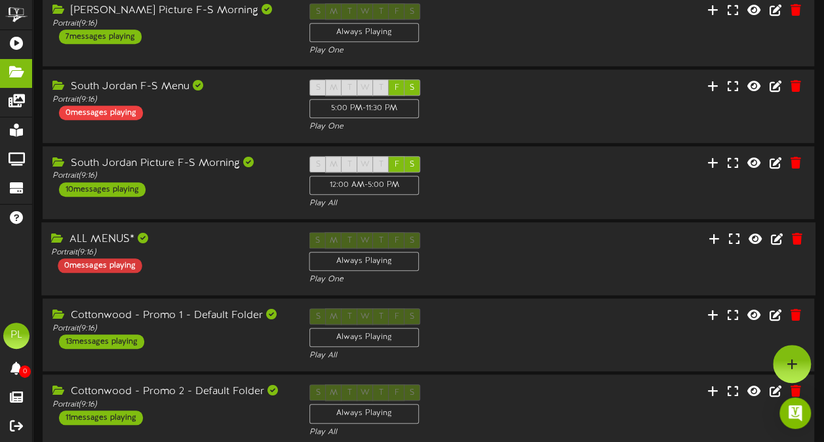
click at [118, 260] on div "0 messages playing" at bounding box center [100, 265] width 84 height 14
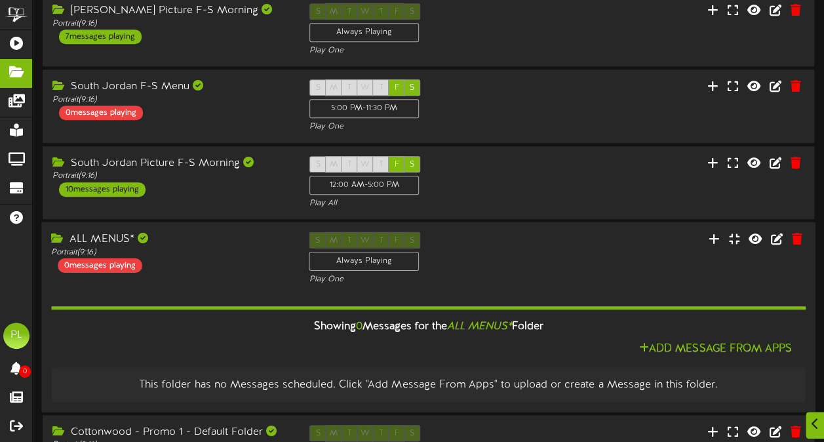
scroll to position [389, 0]
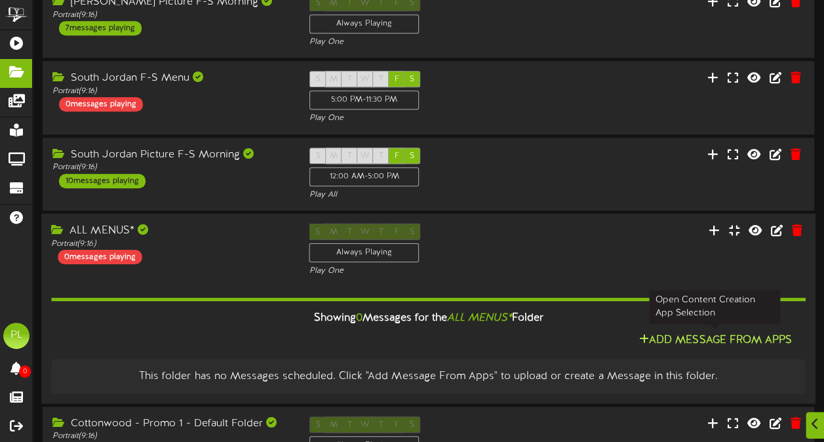
click at [680, 338] on button "Add Message From Apps" at bounding box center [715, 340] width 161 height 16
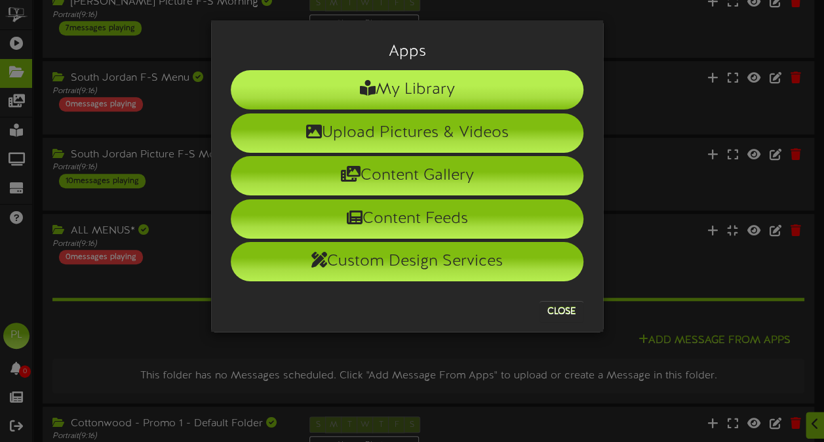
click at [467, 86] on li "My Library" at bounding box center [407, 89] width 353 height 39
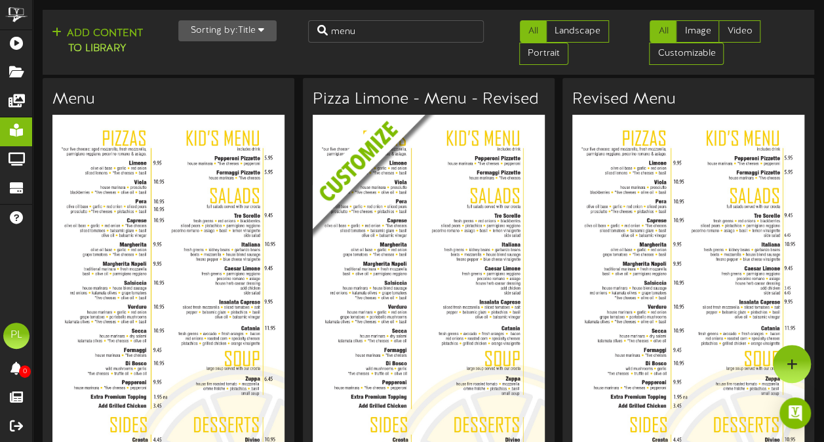
click at [446, 96] on h3 "Pizza Limone - Menu - Revised" at bounding box center [429, 99] width 232 height 17
click at [375, 226] on img at bounding box center [439, 198] width 252 height 167
click at [193, 210] on img at bounding box center [168, 321] width 232 height 412
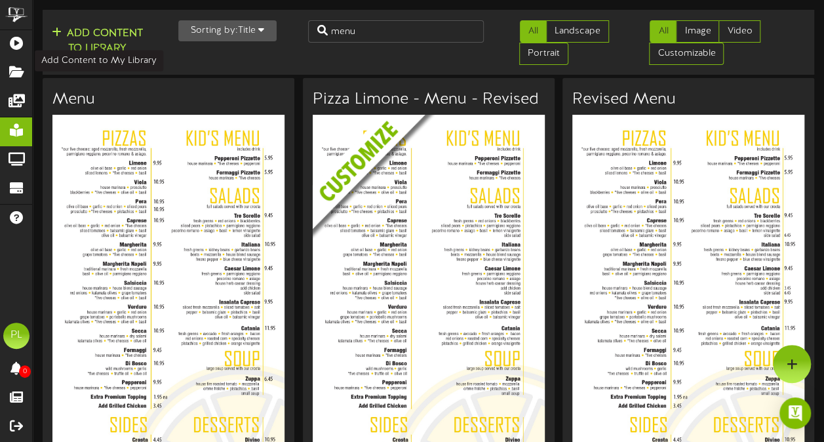
click at [102, 33] on button "Add Content to Library" at bounding box center [97, 41] width 99 height 31
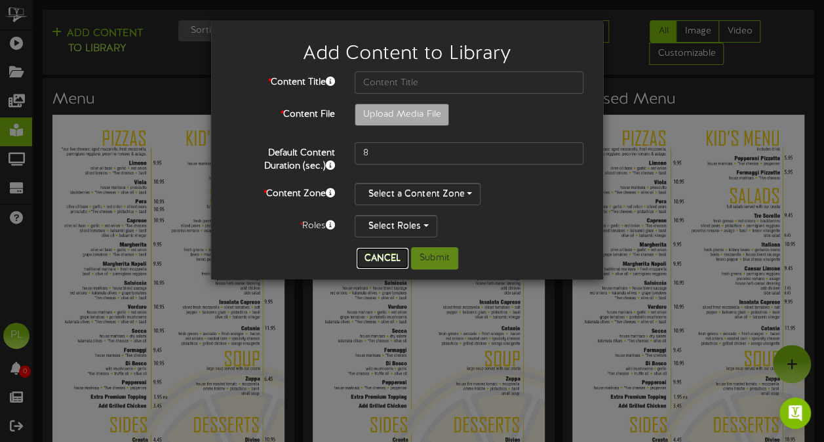
click at [378, 257] on button "Cancel" at bounding box center [383, 258] width 52 height 21
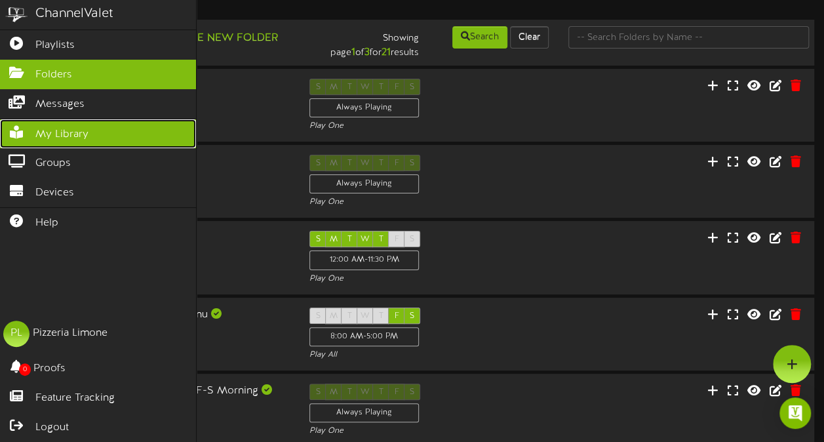
click at [29, 126] on icon at bounding box center [16, 131] width 33 height 10
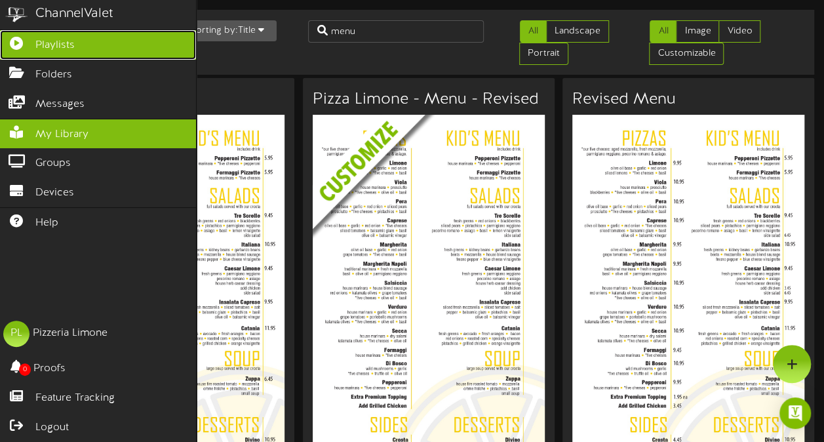
click at [48, 47] on span "Playlists" at bounding box center [54, 45] width 39 height 15
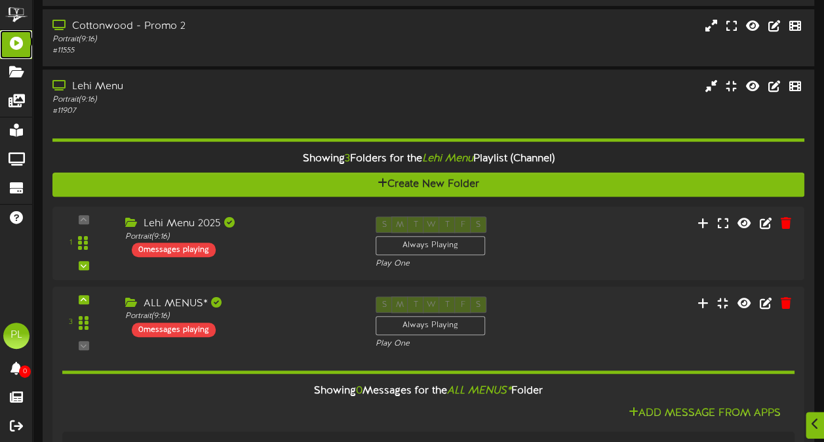
scroll to position [304, 0]
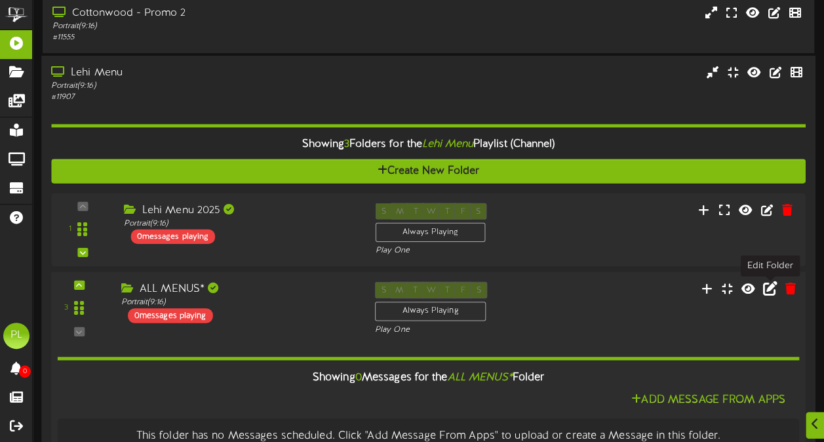
click at [768, 288] on icon at bounding box center [770, 288] width 14 height 14
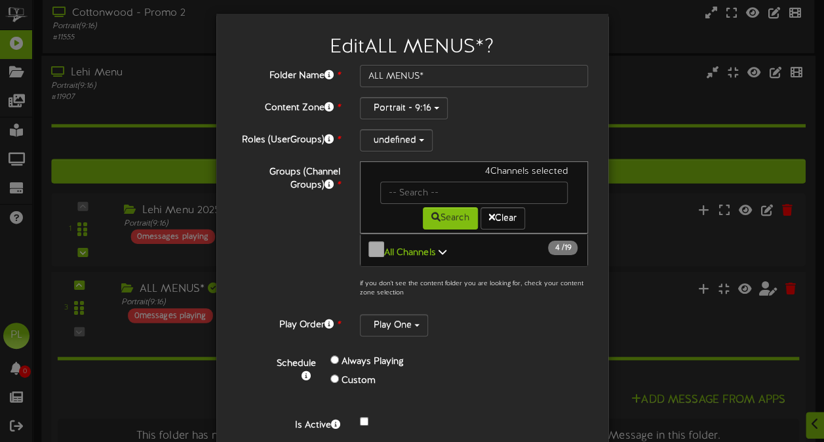
scroll to position [49, 0]
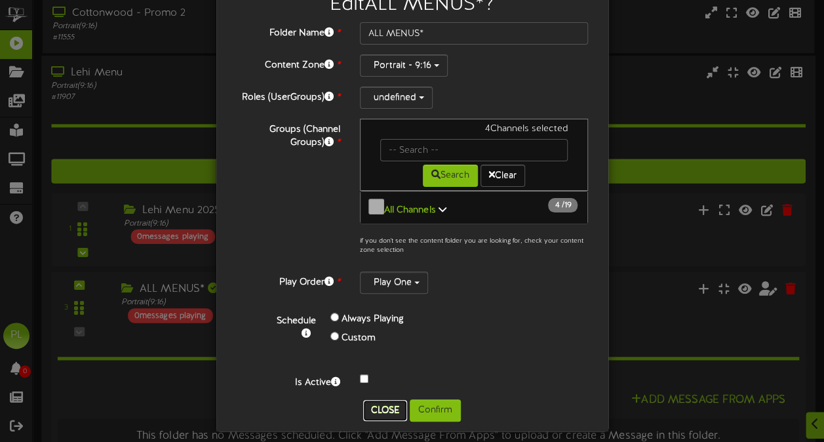
click at [380, 400] on button "Close" at bounding box center [385, 410] width 44 height 21
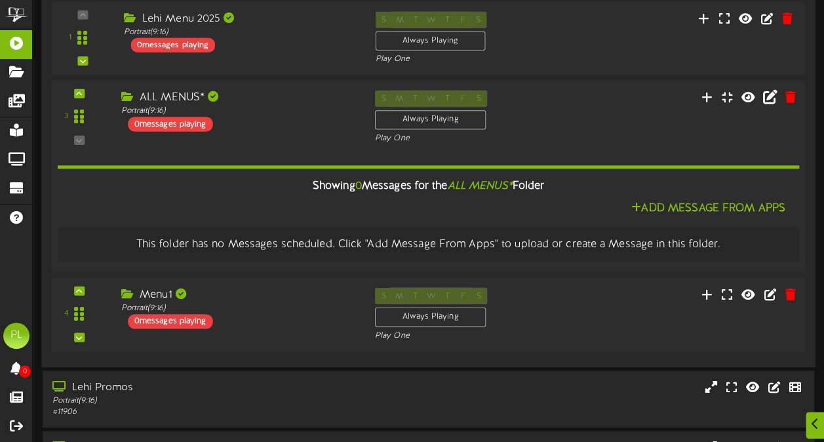
scroll to position [514, 0]
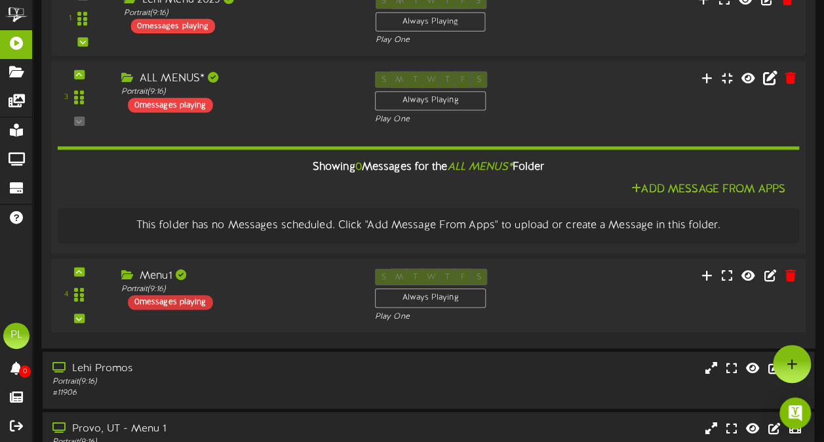
click at [144, 303] on div "0 messages playing" at bounding box center [170, 302] width 85 height 14
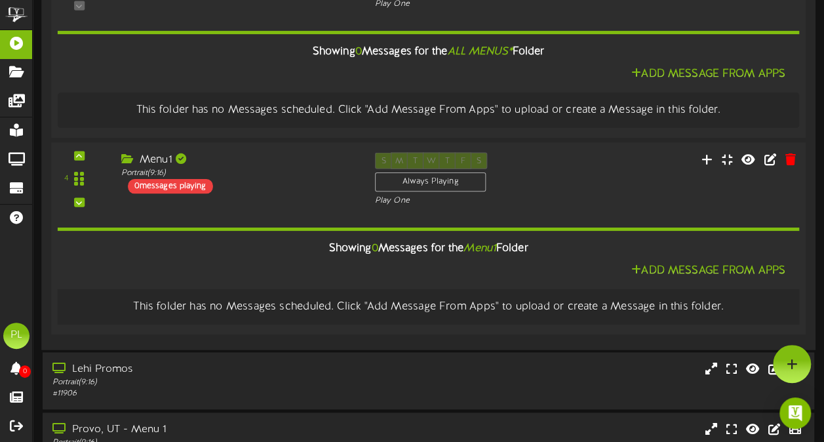
scroll to position [629, 0]
click at [749, 160] on icon at bounding box center [748, 159] width 16 height 14
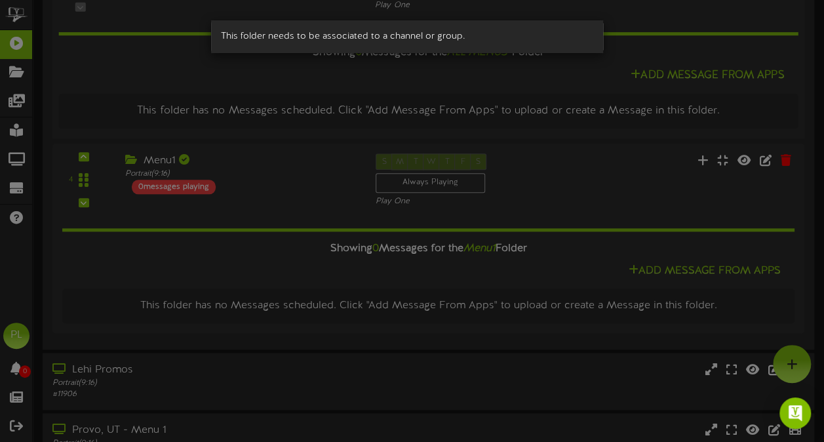
click at [414, 70] on div "This folder needs to be associated to a channel or group." at bounding box center [412, 221] width 824 height 442
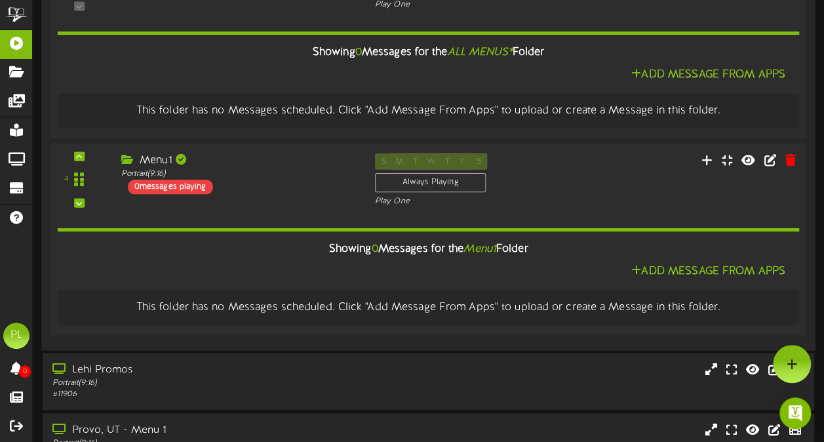
scroll to position [573, 0]
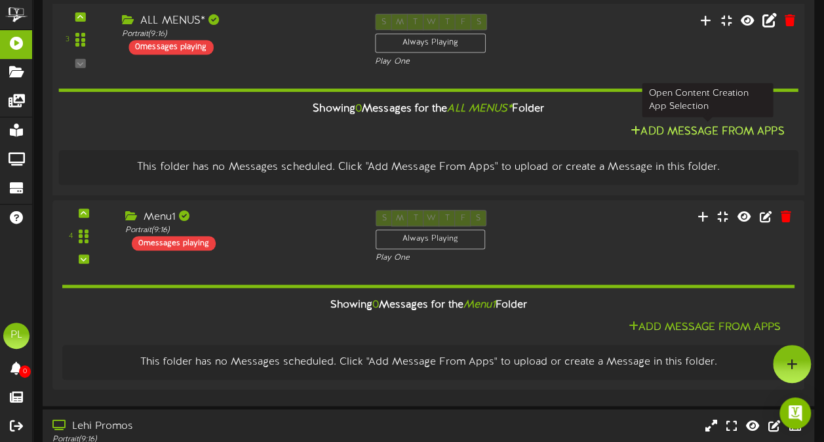
click at [689, 131] on button "Add Message From Apps" at bounding box center [707, 131] width 161 height 16
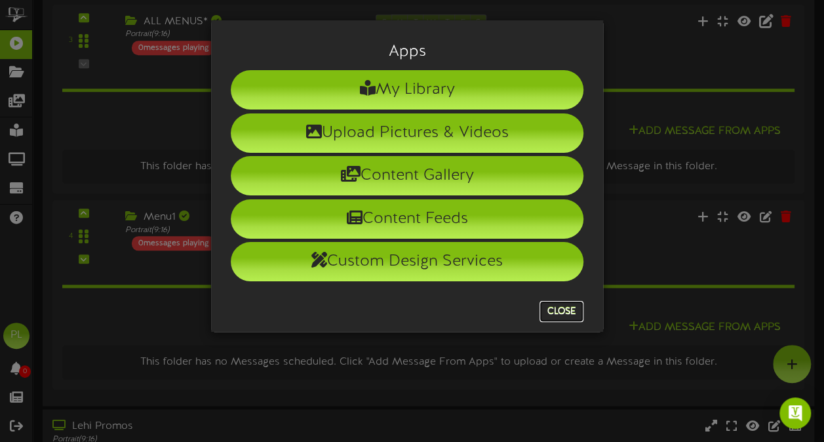
click at [560, 301] on button "Close" at bounding box center [561, 311] width 44 height 21
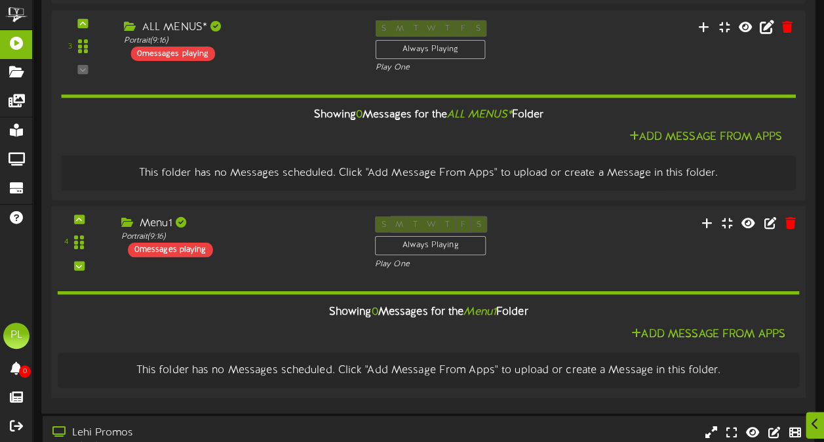
scroll to position [568, 0]
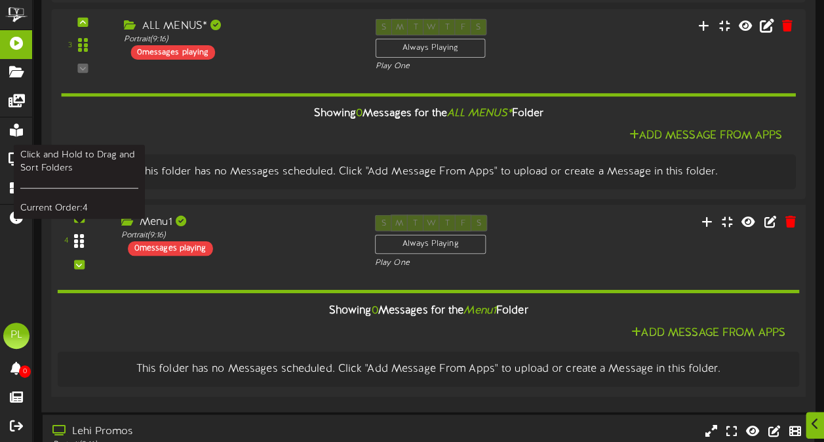
click at [73, 235] on div at bounding box center [79, 241] width 30 height 33
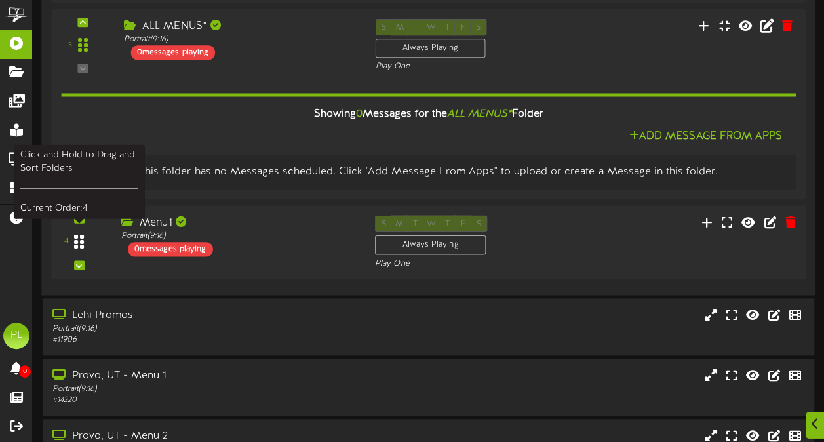
click at [73, 235] on div at bounding box center [79, 241] width 30 height 33
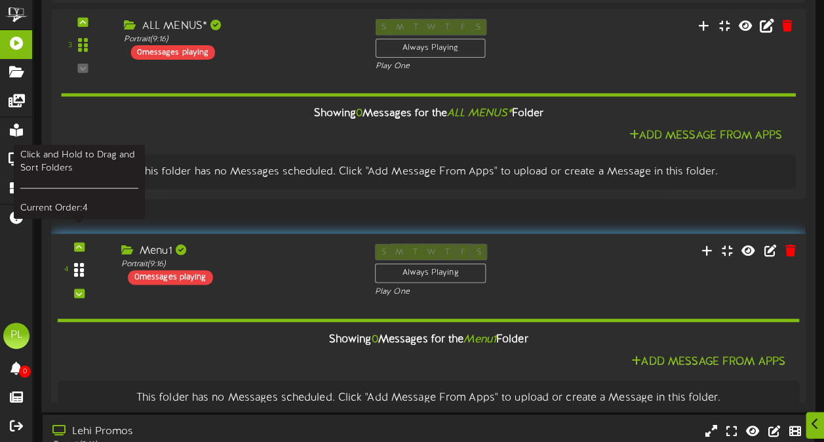
drag, startPoint x: 82, startPoint y: 242, endPoint x: 85, endPoint y: 271, distance: 29.0
click at [85, 271] on div at bounding box center [79, 270] width 30 height 33
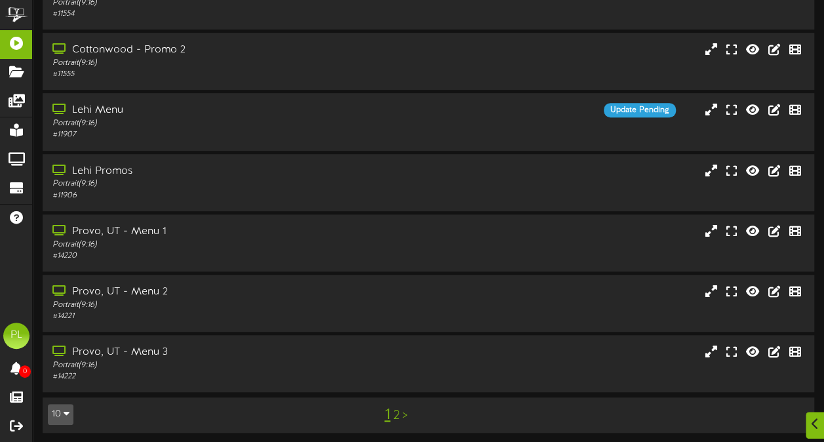
scroll to position [273, 0]
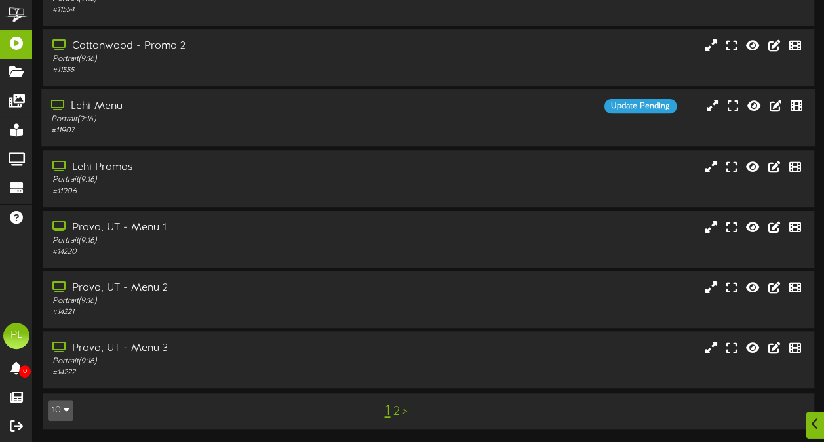
click at [116, 114] on div "Portrait ( 9:16 )" at bounding box center [202, 119] width 303 height 11
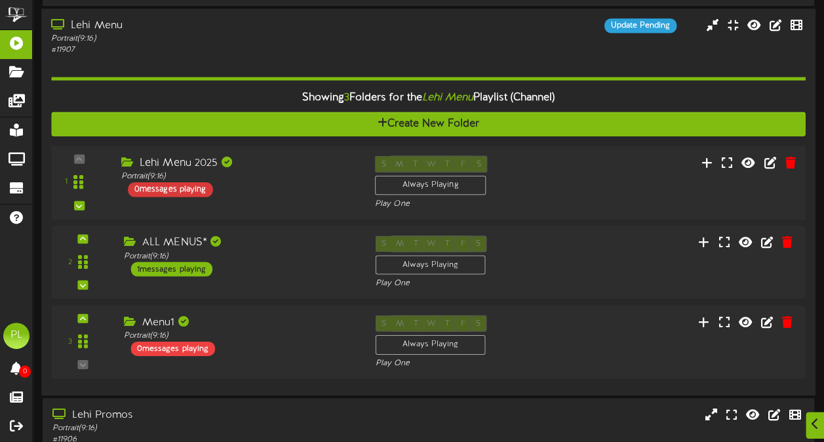
scroll to position [352, 0]
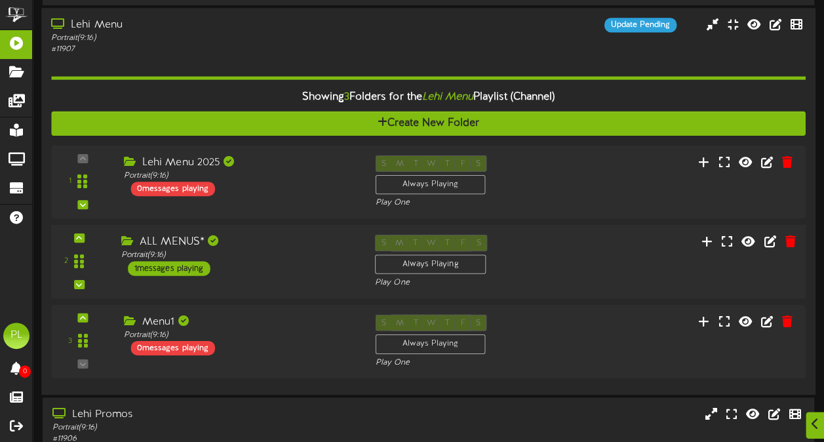
click at [180, 270] on div "1 messages playing" at bounding box center [169, 269] width 83 height 14
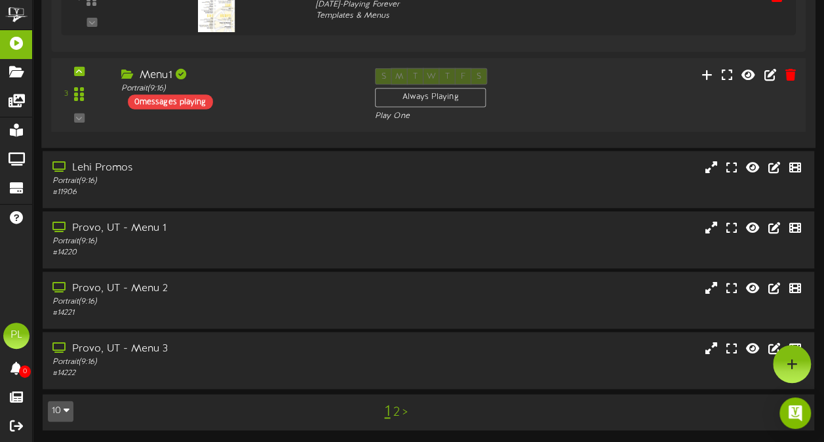
scroll to position [760, 0]
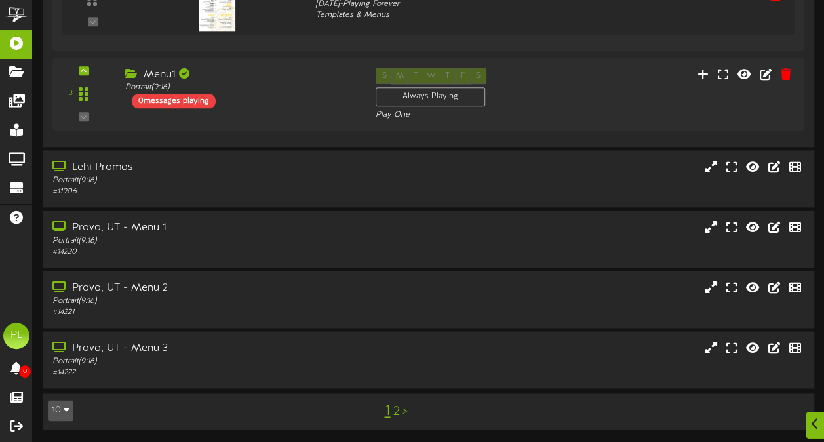
click at [58, 408] on button "10" at bounding box center [61, 410] width 26 height 21
click at [65, 337] on div "25" at bounding box center [60, 346] width 25 height 20
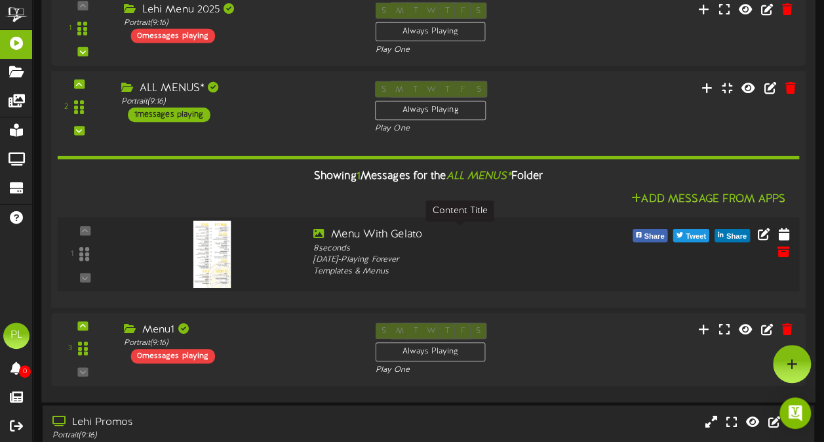
scroll to position [504, 0]
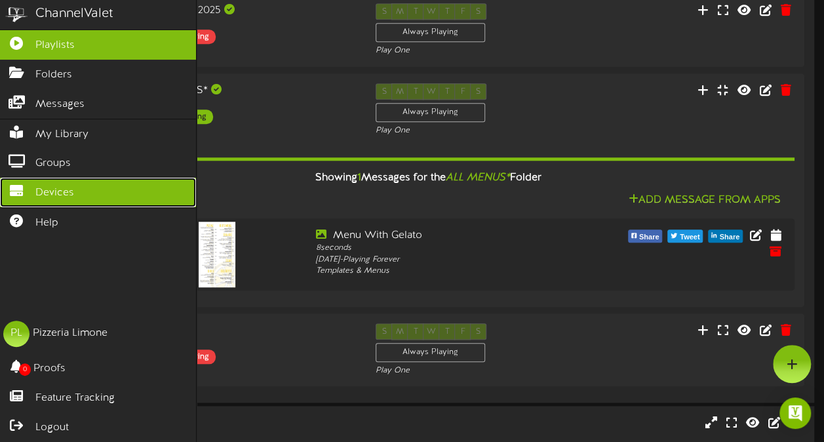
click at [50, 188] on span "Devices" at bounding box center [54, 192] width 39 height 15
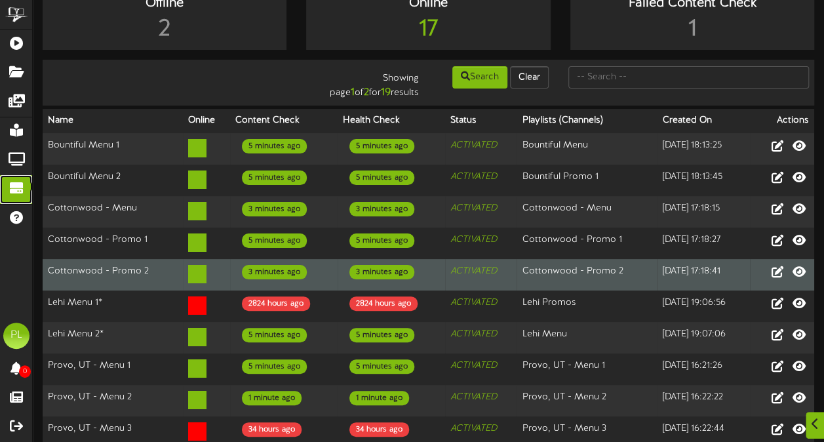
scroll to position [27, 0]
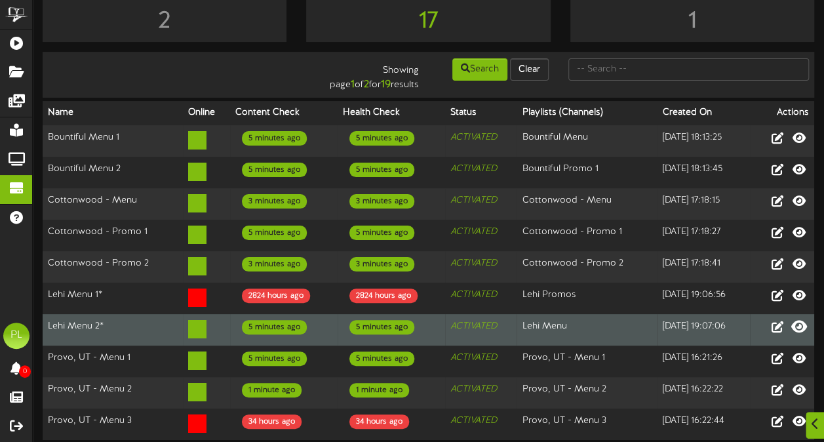
click at [800, 322] on icon at bounding box center [799, 326] width 16 height 14
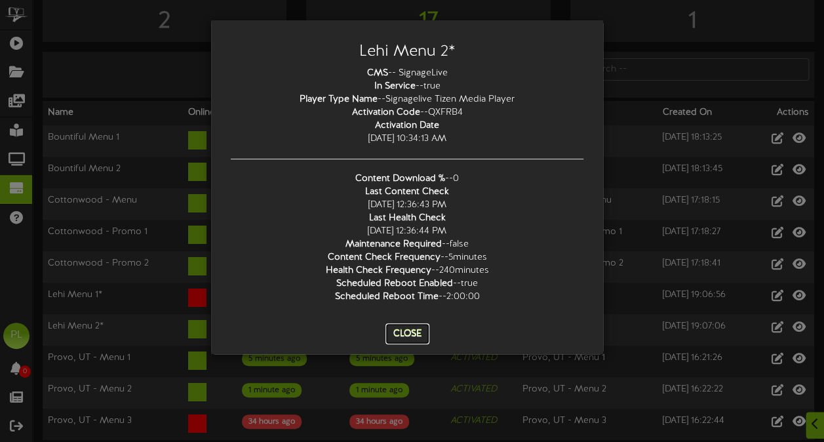
click at [410, 334] on button "Close" at bounding box center [407, 333] width 44 height 21
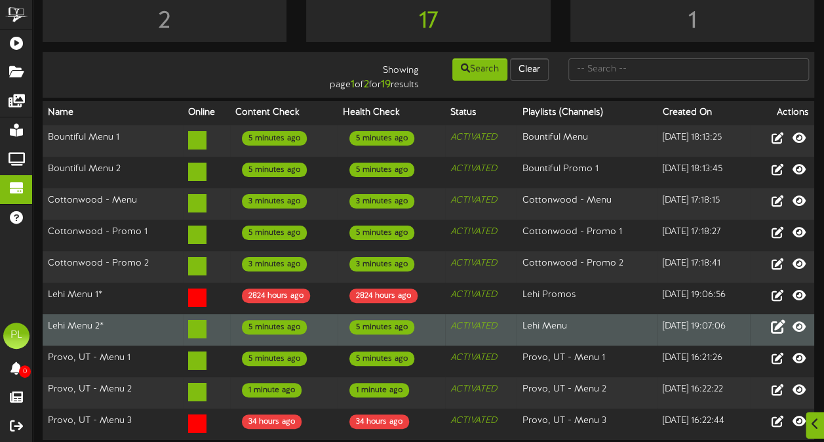
click at [777, 327] on icon at bounding box center [777, 326] width 14 height 14
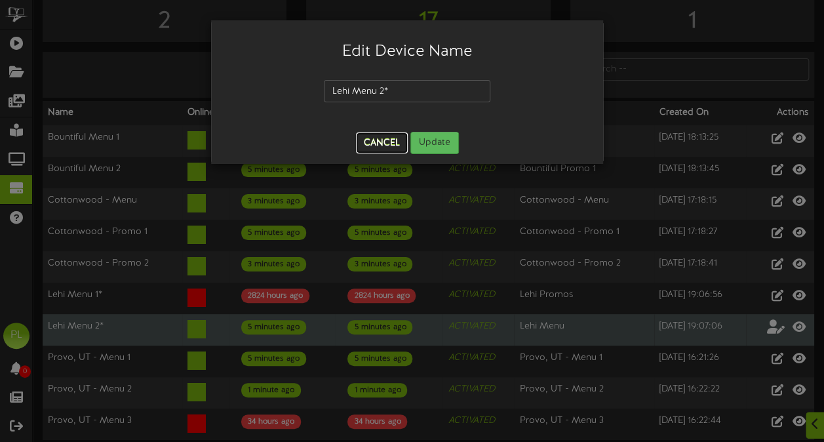
click at [375, 140] on button "Cancel" at bounding box center [382, 142] width 52 height 21
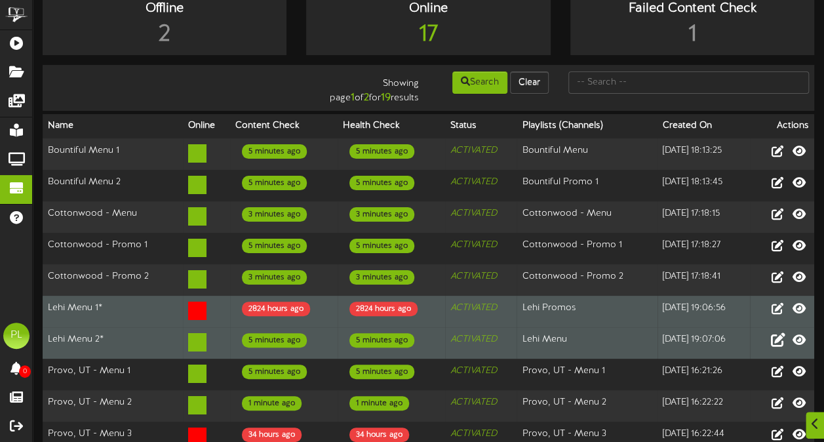
scroll to position [14, 0]
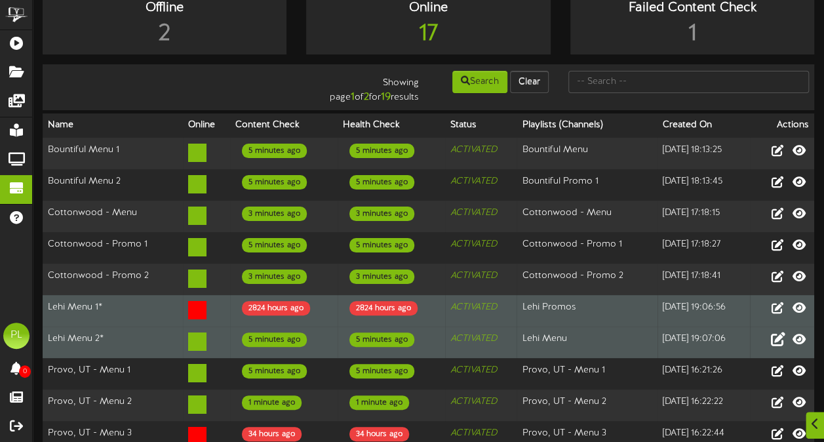
click at [151, 298] on td "Lehi Menu 1*" at bounding box center [113, 310] width 140 height 31
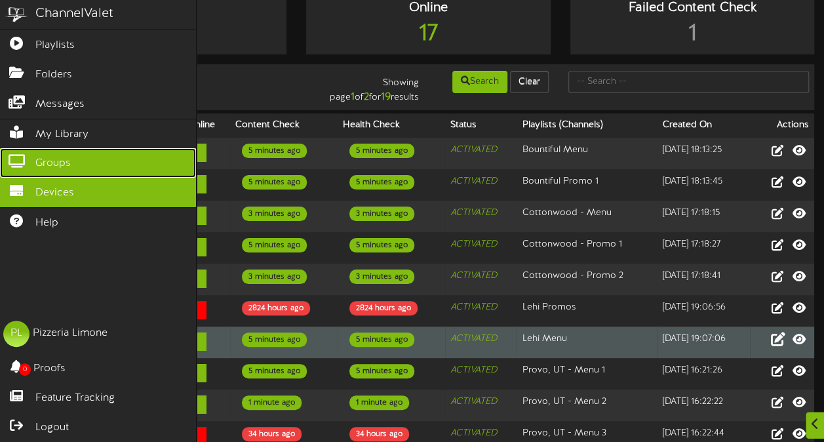
click at [24, 155] on icon at bounding box center [16, 160] width 33 height 10
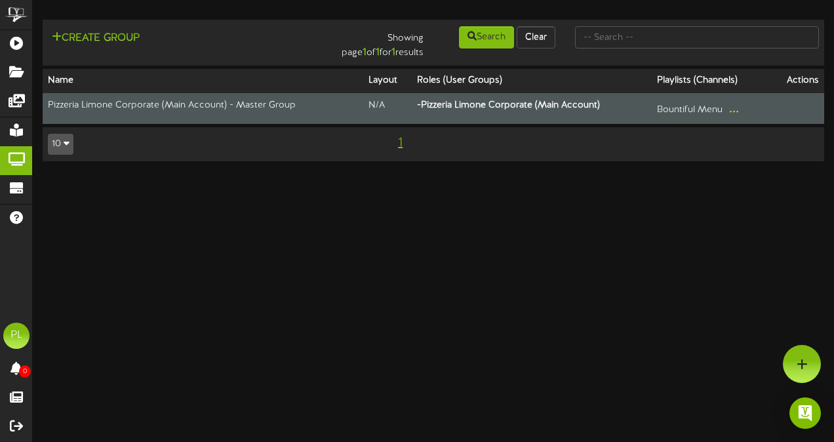
click at [733, 109] on button "..." at bounding box center [734, 109] width 18 height 20
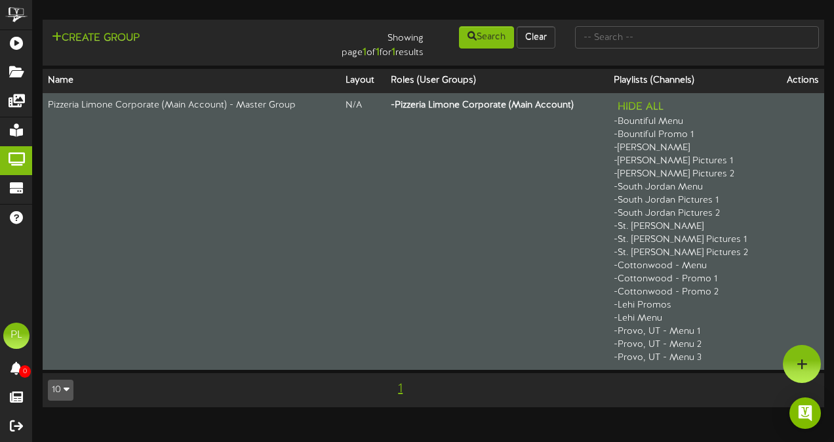
click at [805, 78] on th "Actions" at bounding box center [799, 81] width 49 height 24
click at [667, 105] on button "Hide All" at bounding box center [640, 107] width 54 height 16
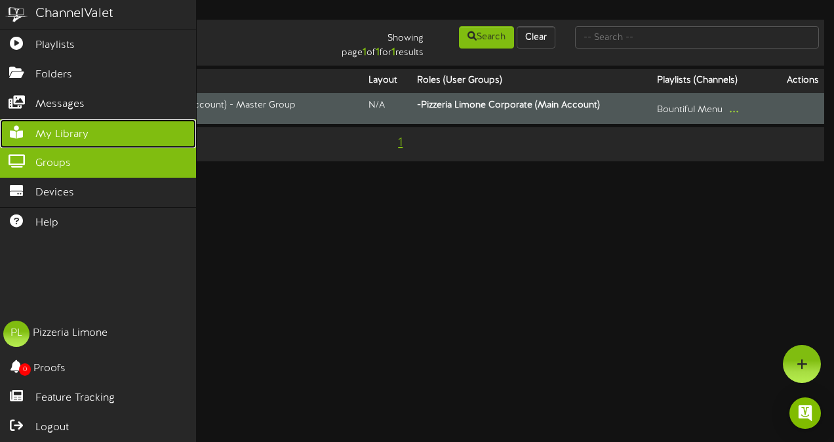
click at [24, 130] on icon at bounding box center [16, 131] width 33 height 10
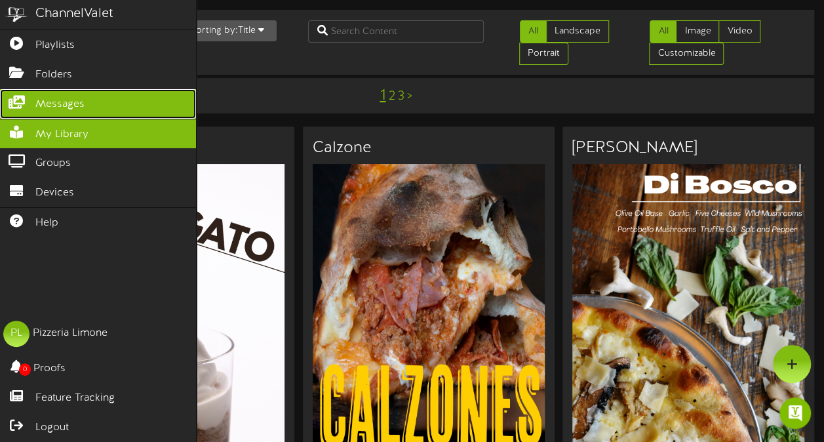
click at [25, 99] on icon at bounding box center [16, 101] width 33 height 10
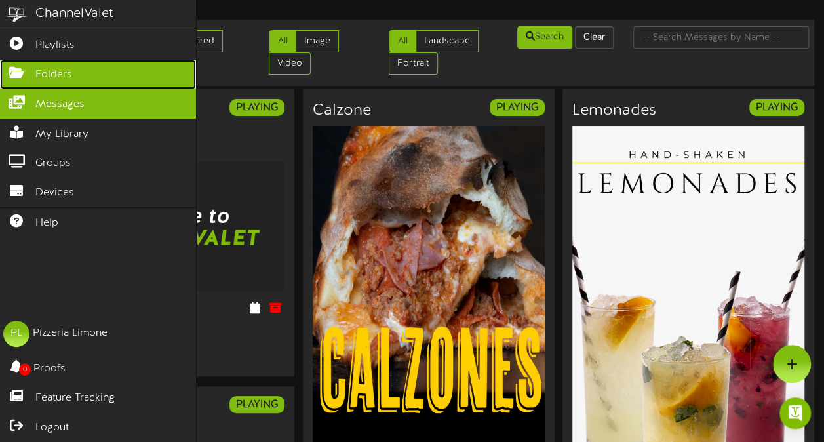
click at [16, 69] on icon at bounding box center [16, 71] width 33 height 10
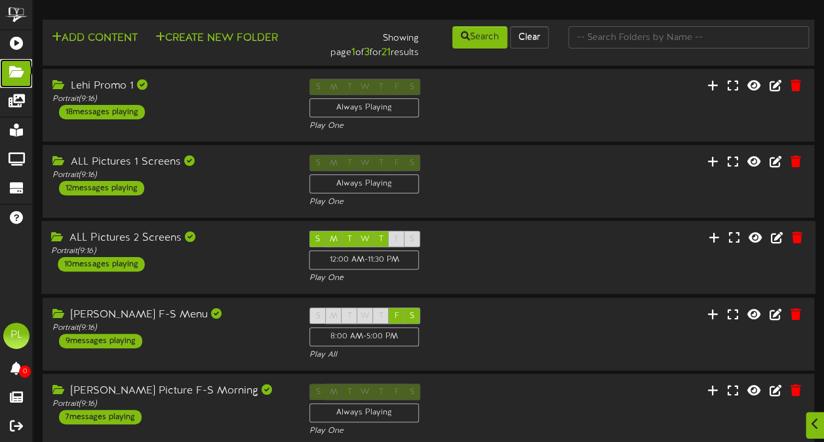
scroll to position [134, 0]
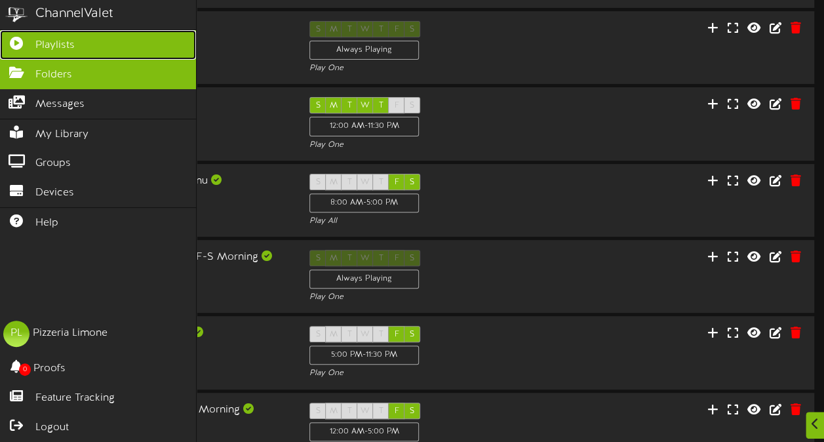
click at [63, 41] on span "Playlists" at bounding box center [54, 45] width 39 height 15
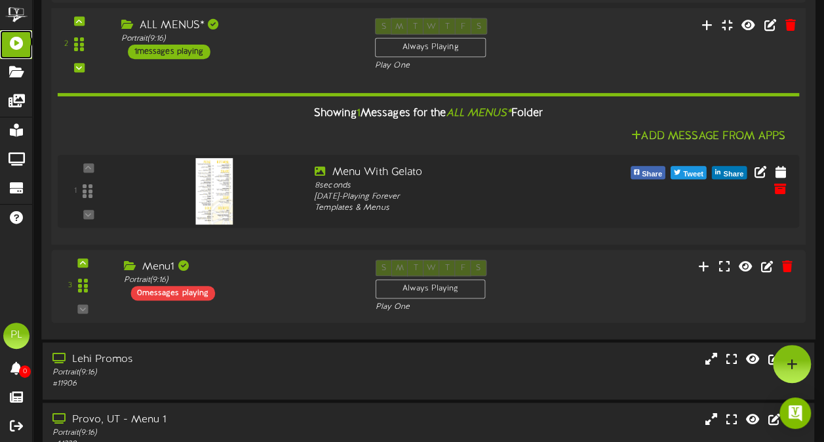
scroll to position [551, 0]
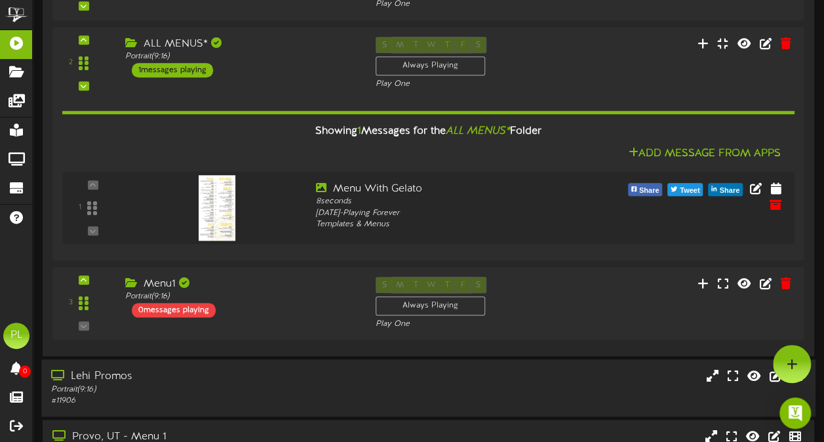
click at [307, 381] on div "Lehi Promos" at bounding box center [202, 376] width 303 height 15
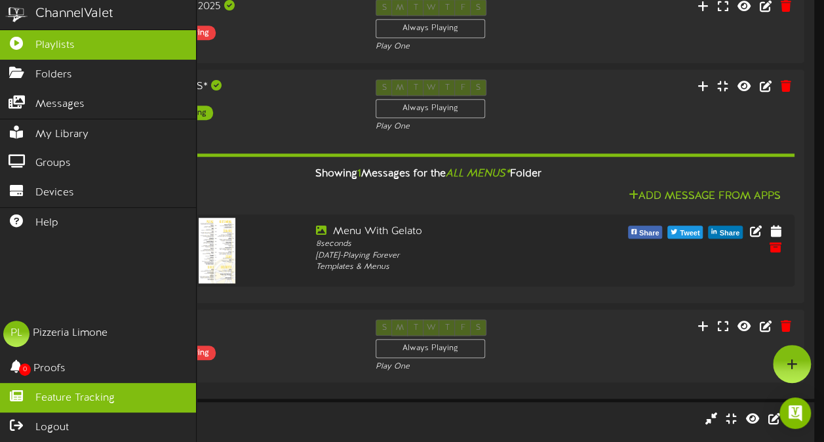
scroll to position [506, 0]
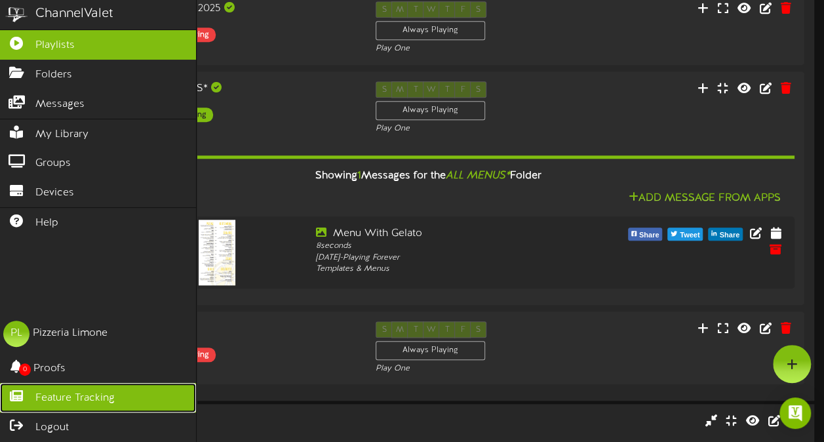
click at [125, 391] on link "Feature Tracking" at bounding box center [98, 397] width 196 height 29
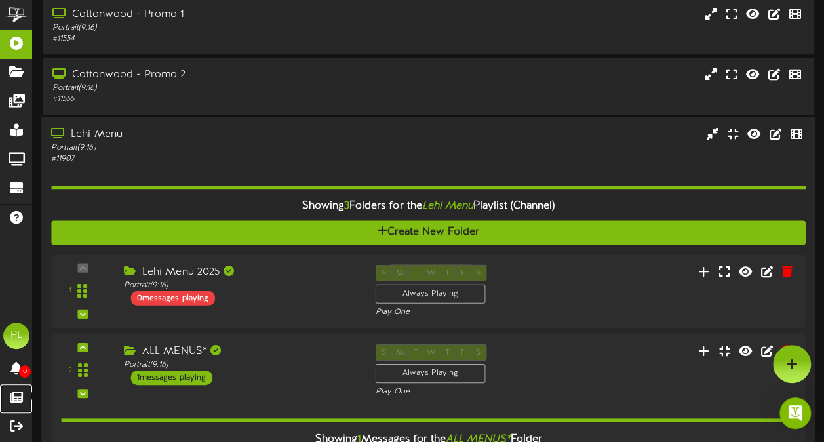
scroll to position [0, 0]
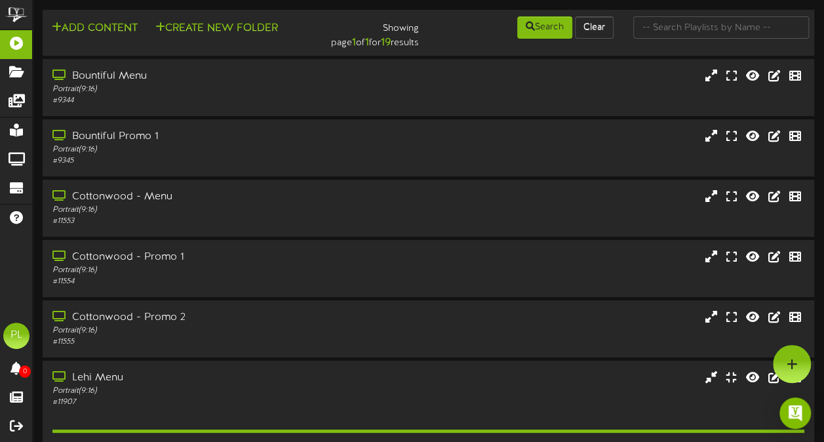
drag, startPoint x: 307, startPoint y: 29, endPoint x: 422, endPoint y: 26, distance: 115.4
click at [422, 26] on div "Showing page 1 of 1 for 19 results" at bounding box center [363, 32] width 130 height 35
click at [423, 37] on div "Showing page 1 of 1 for 19 results" at bounding box center [363, 32] width 130 height 35
click at [396, 45] on div "Showing page 1 of 1 for 19 results" at bounding box center [363, 32] width 130 height 35
copy div "es"
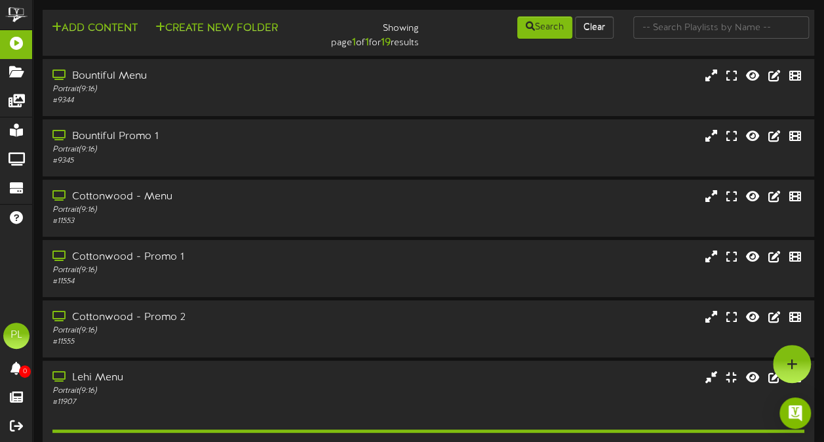
click at [446, 26] on div "Add Content Create New Folder Showing page 1 of 1 for 19 results Search Clear" at bounding box center [428, 32] width 781 height 35
